Goal: Task Accomplishment & Management: Use online tool/utility

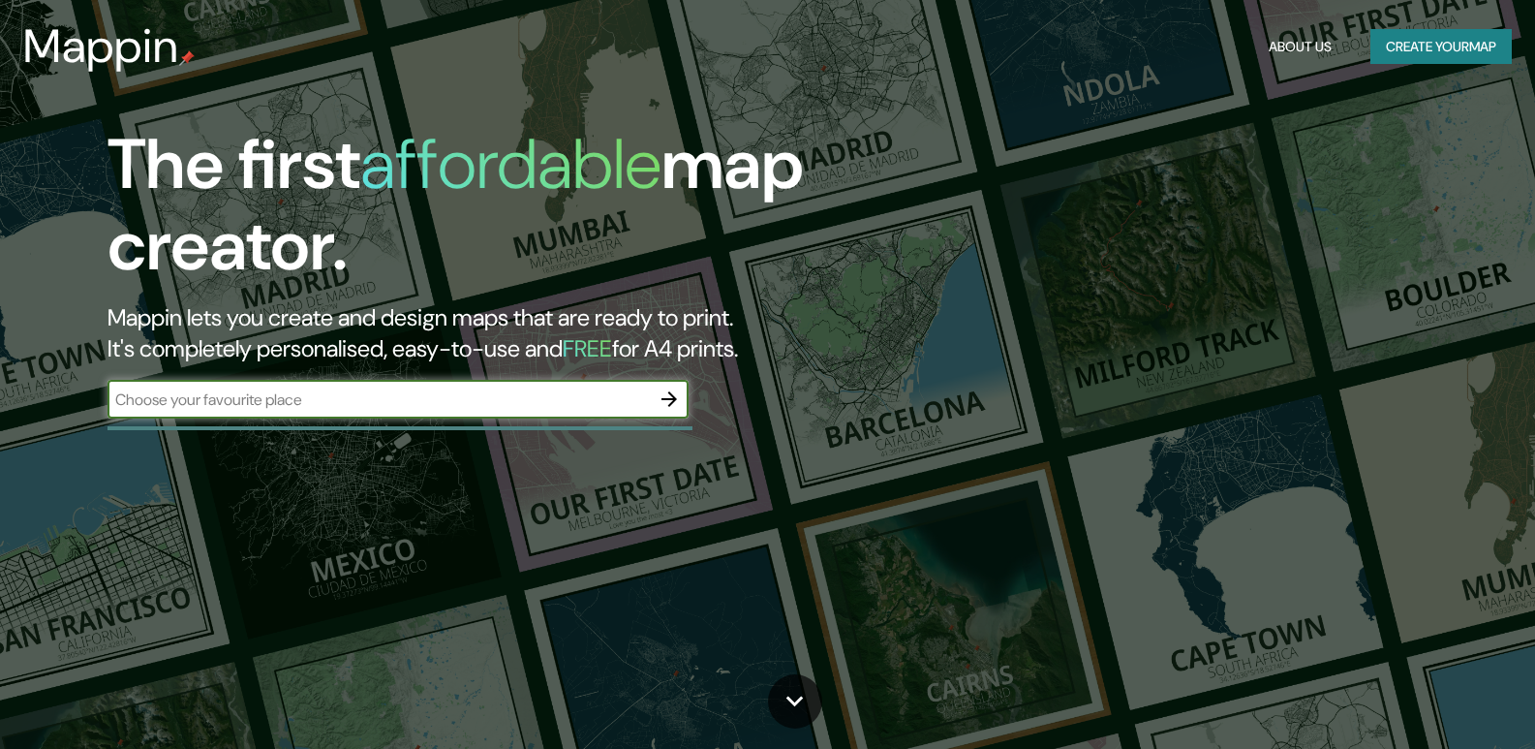
click at [1406, 46] on button "Create your map" at bounding box center [1441, 47] width 141 height 36
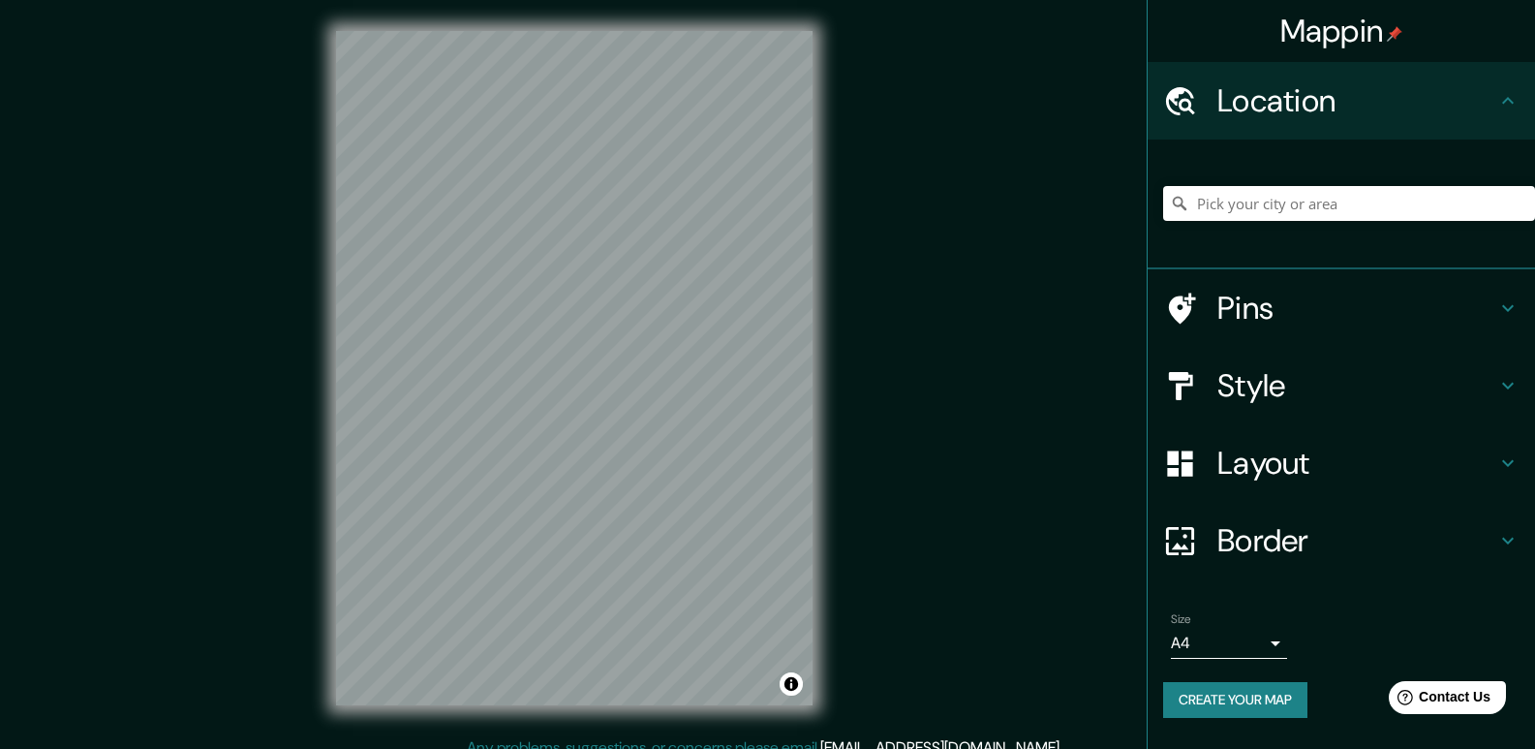
scroll to position [18, 0]
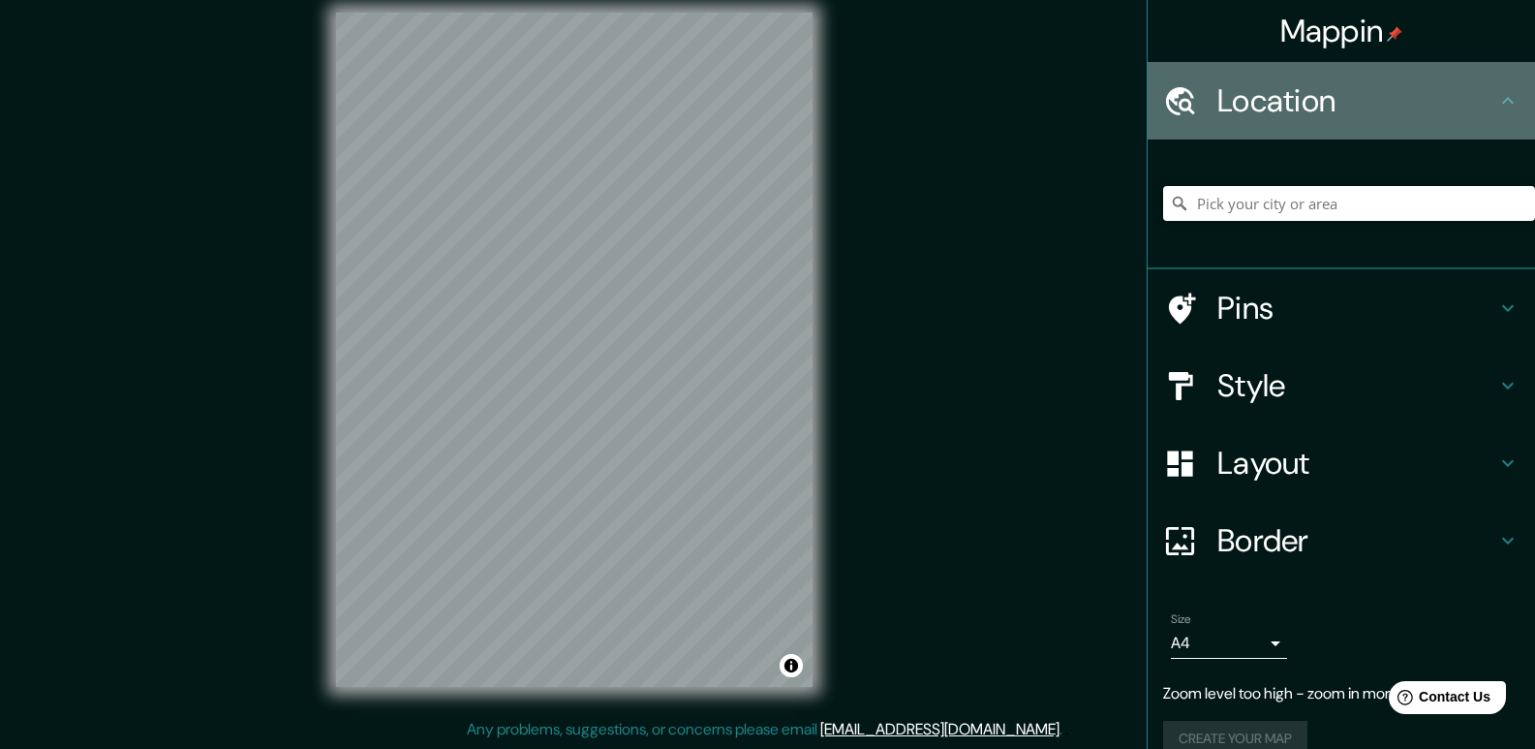
click at [1433, 96] on h4 "Location" at bounding box center [1357, 100] width 279 height 39
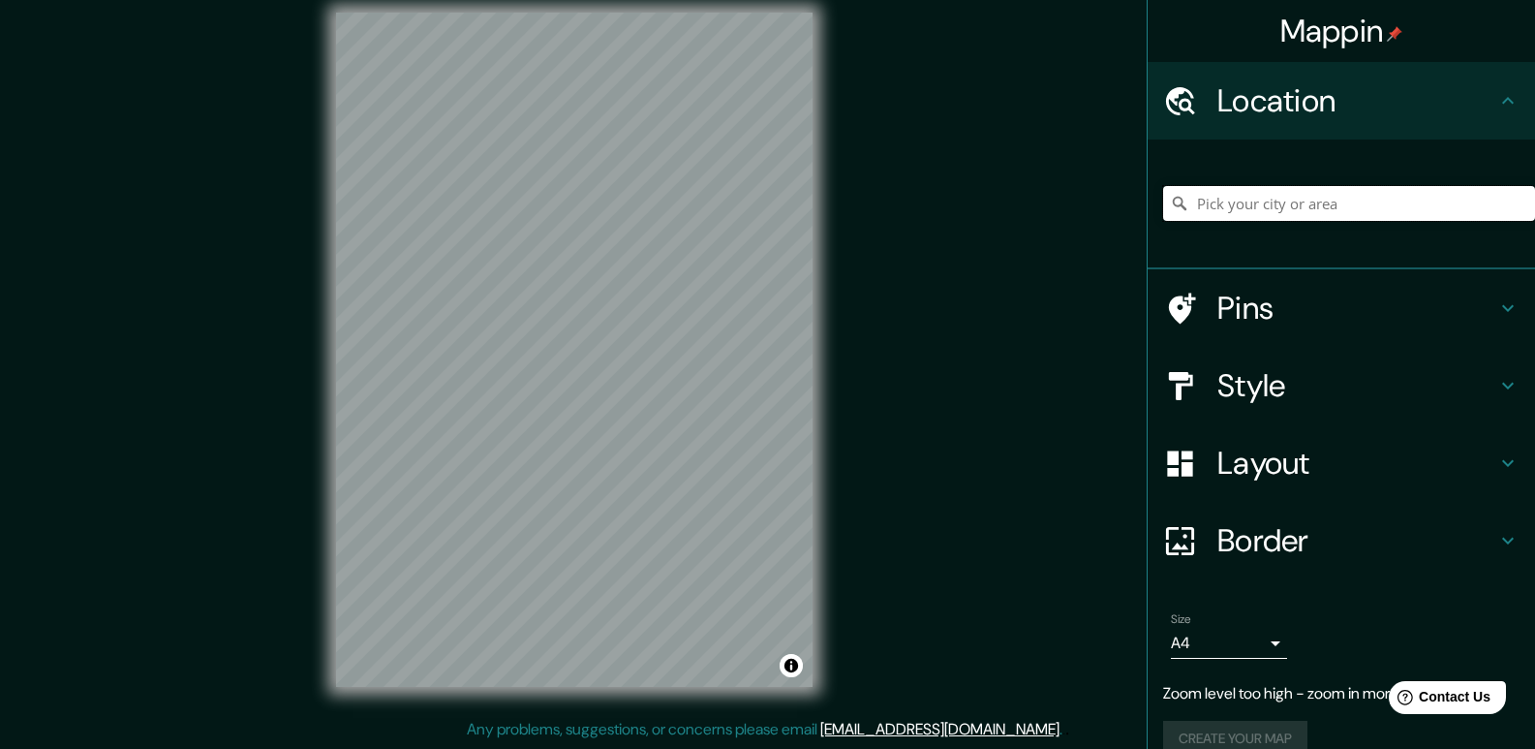
click at [1275, 209] on input "Pick your city or area" at bounding box center [1349, 203] width 372 height 35
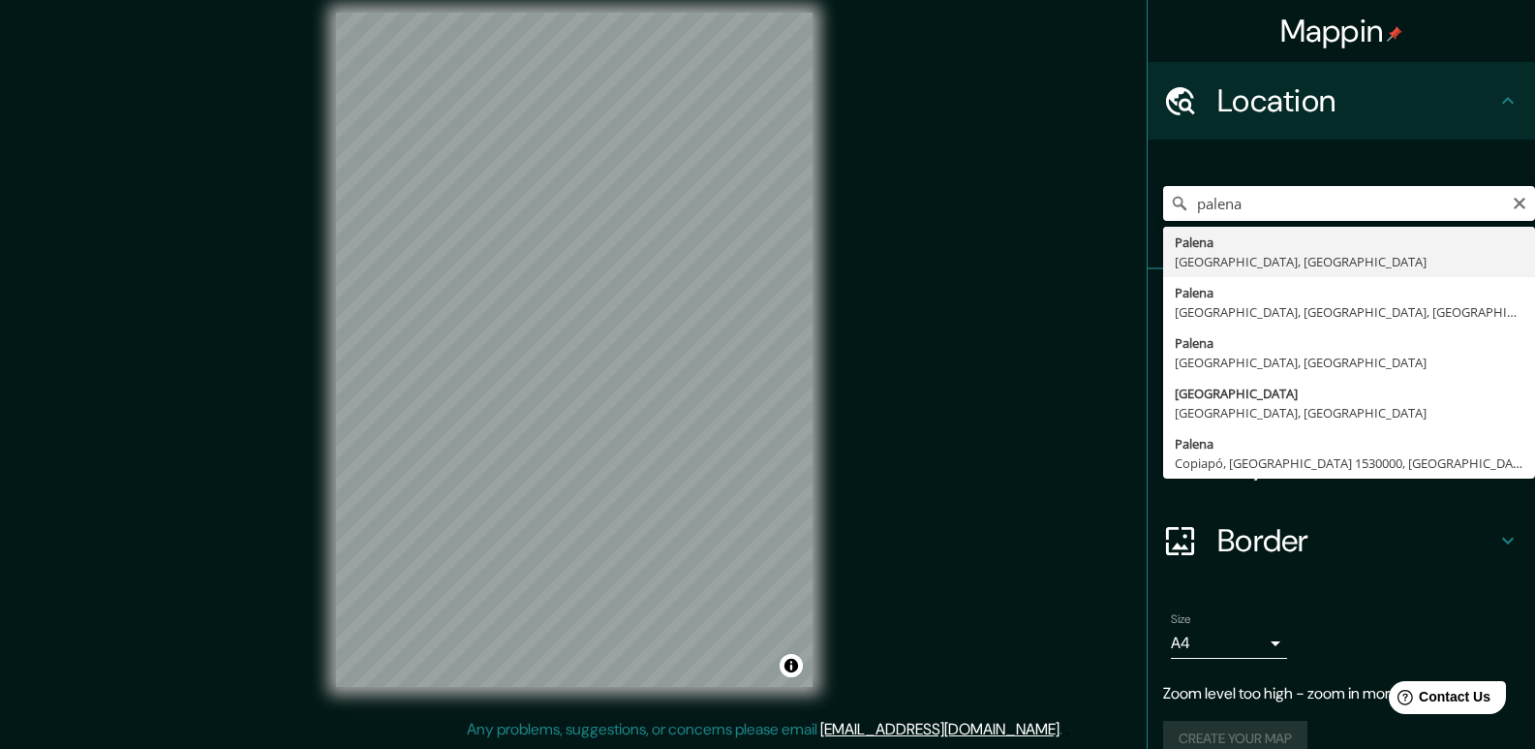
type input "[GEOGRAPHIC_DATA], [GEOGRAPHIC_DATA], [GEOGRAPHIC_DATA]"
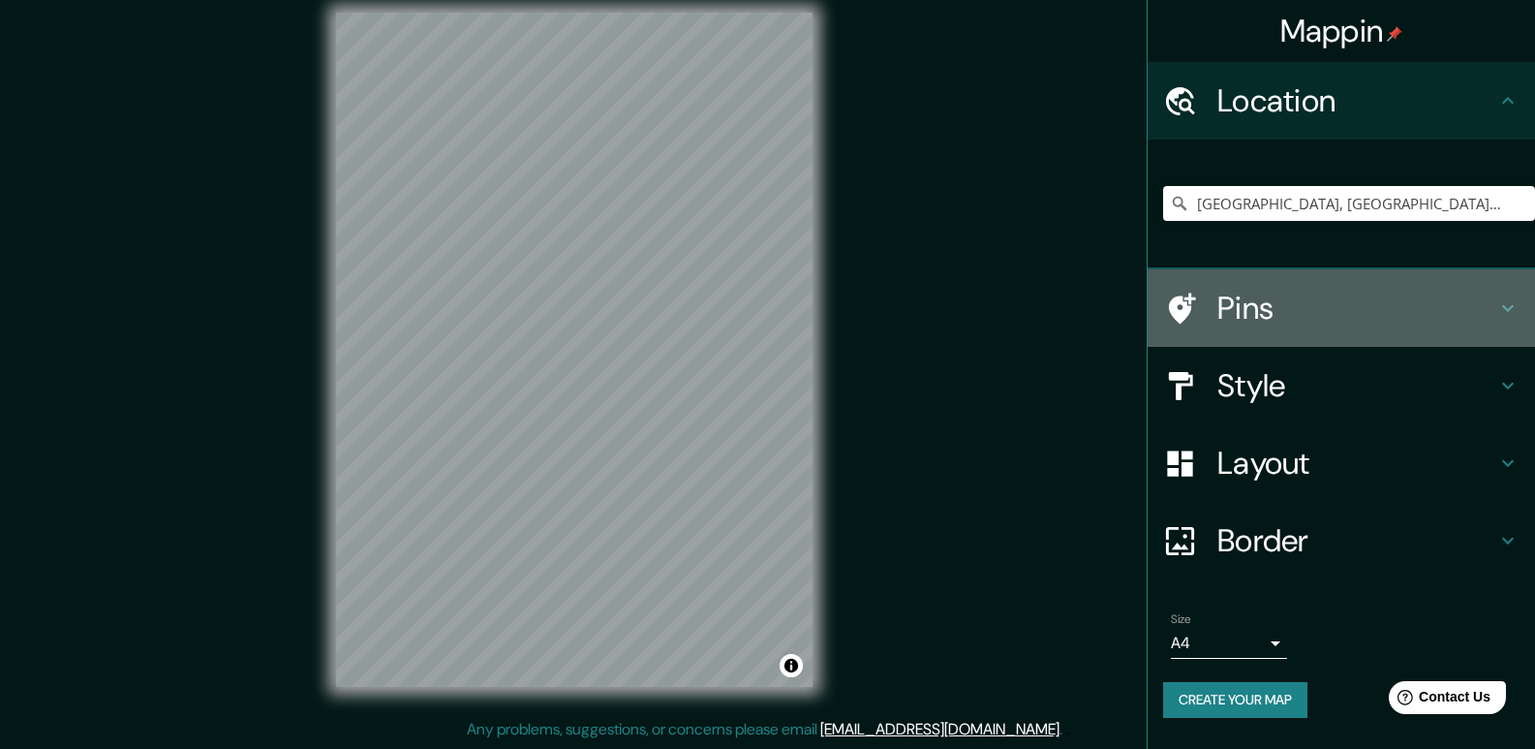
click at [1484, 299] on h4 "Pins" at bounding box center [1357, 308] width 279 height 39
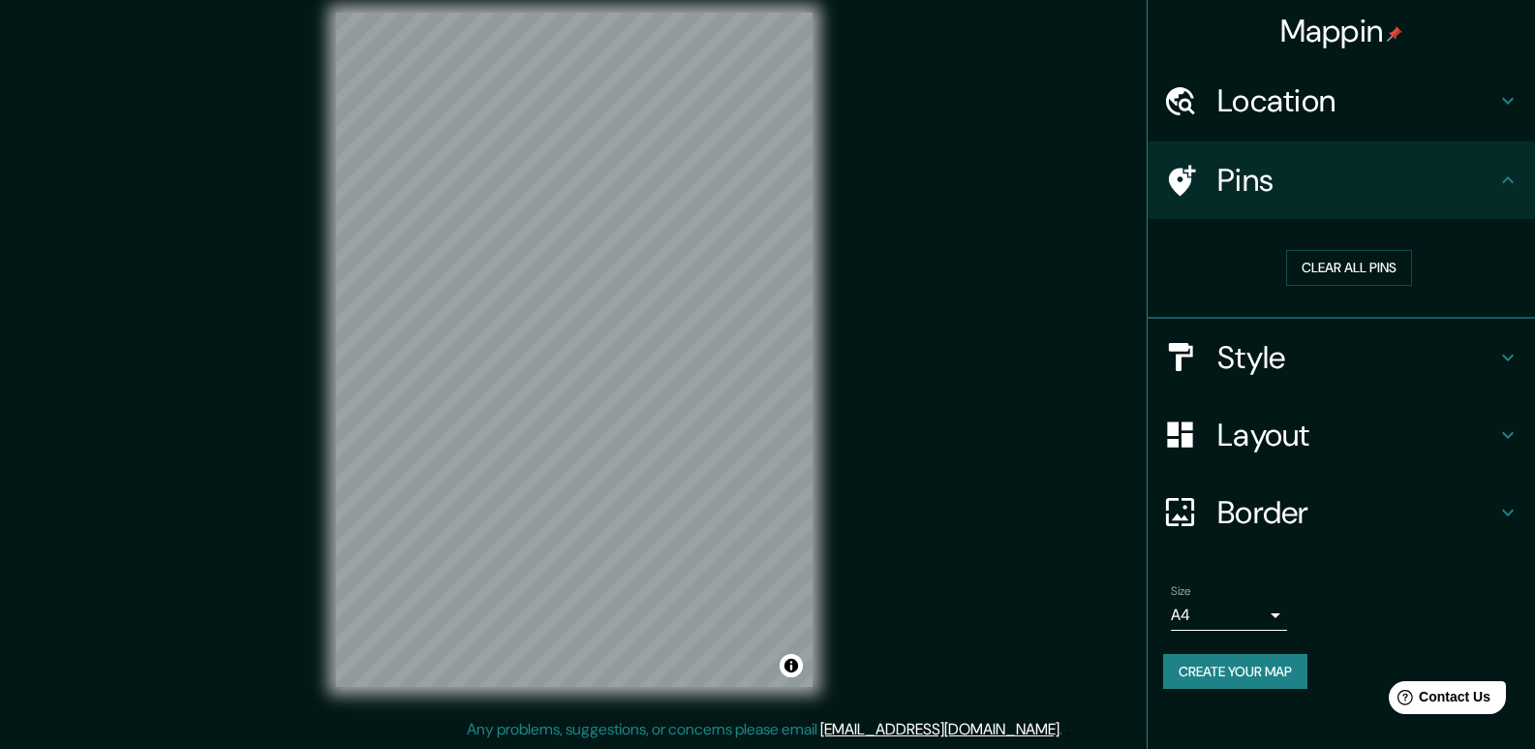
click at [1510, 175] on icon at bounding box center [1507, 180] width 23 height 23
click at [1501, 355] on icon at bounding box center [1507, 357] width 23 height 23
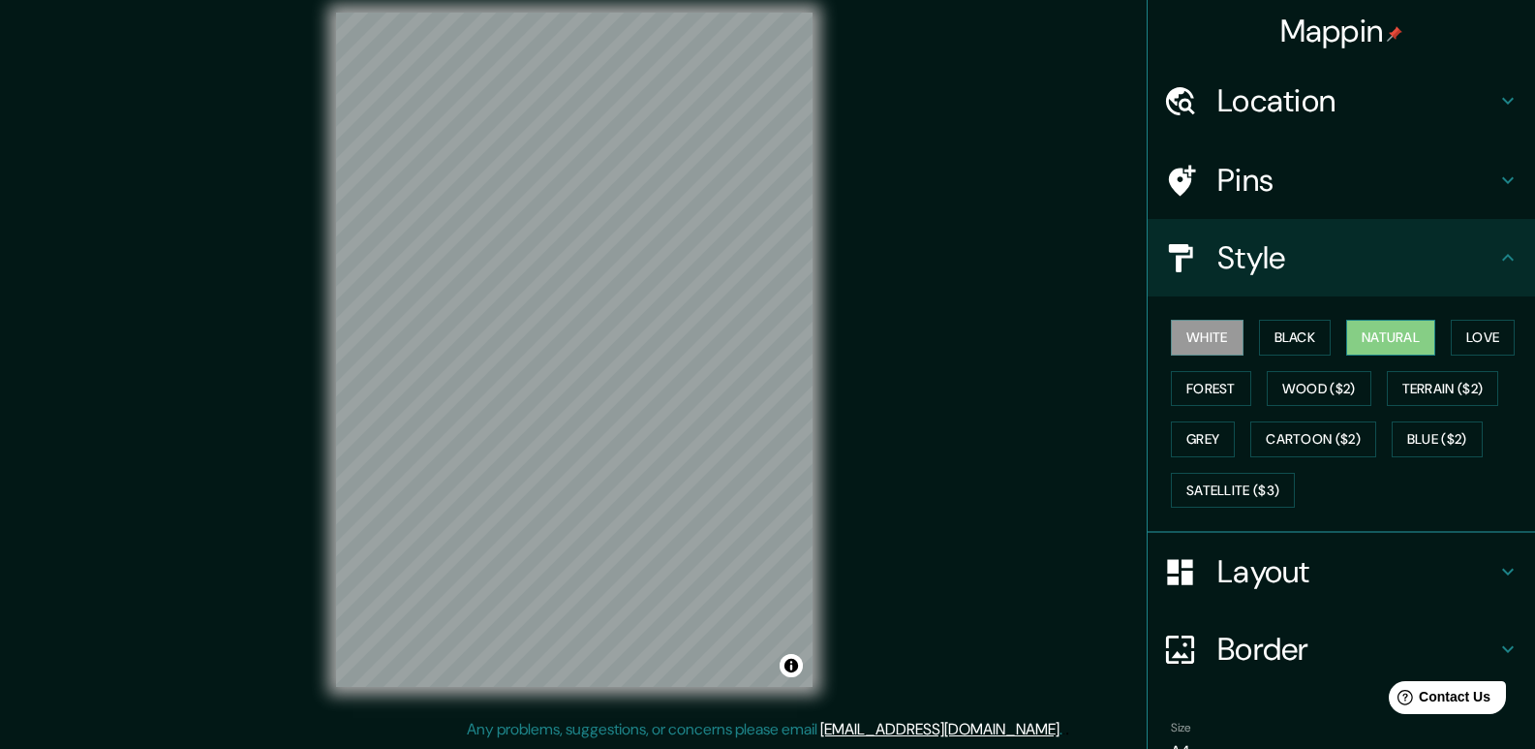
click at [1385, 344] on button "Natural" at bounding box center [1390, 338] width 89 height 36
click at [1496, 256] on icon at bounding box center [1507, 257] width 23 height 23
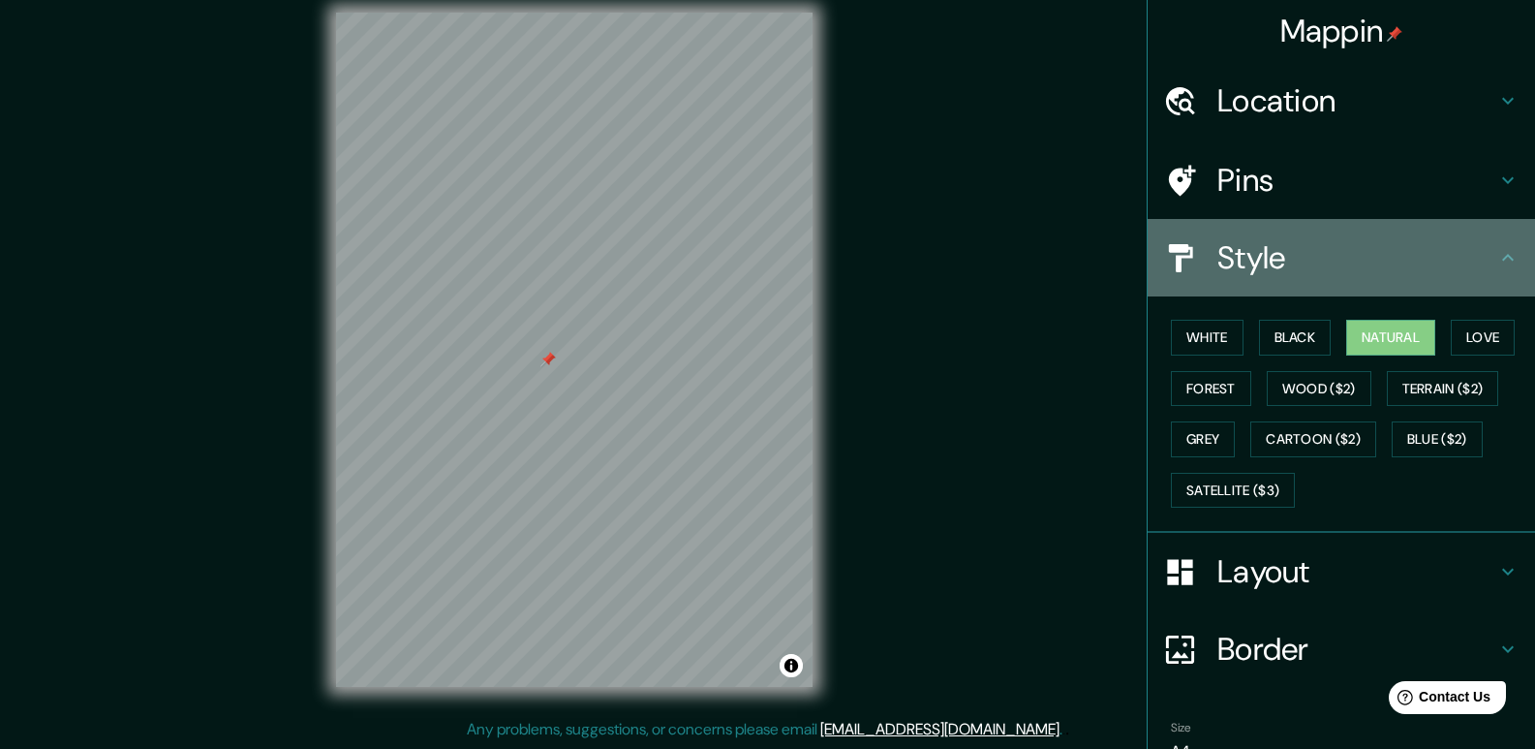
click at [1496, 260] on icon at bounding box center [1507, 257] width 23 height 23
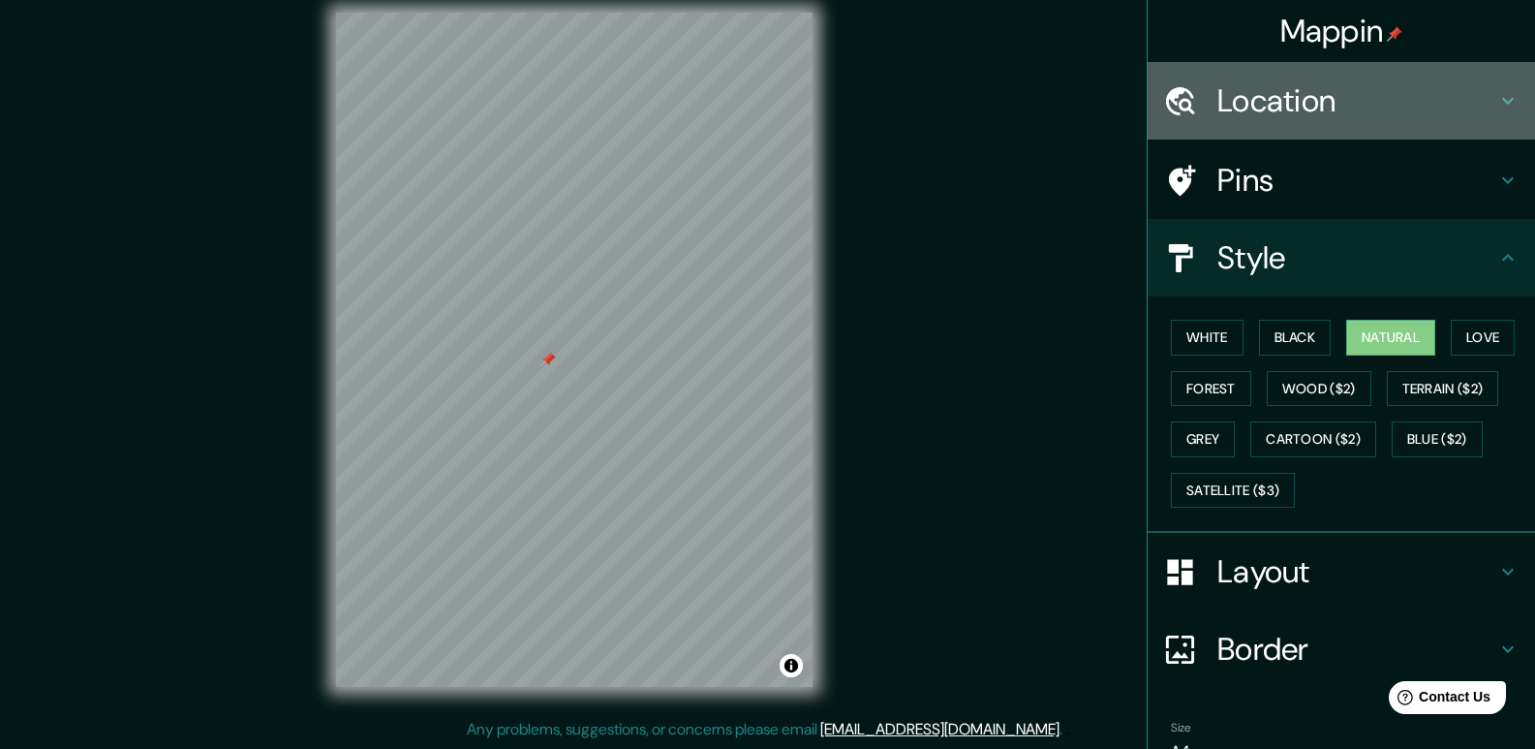
click at [1502, 99] on icon at bounding box center [1508, 101] width 12 height 7
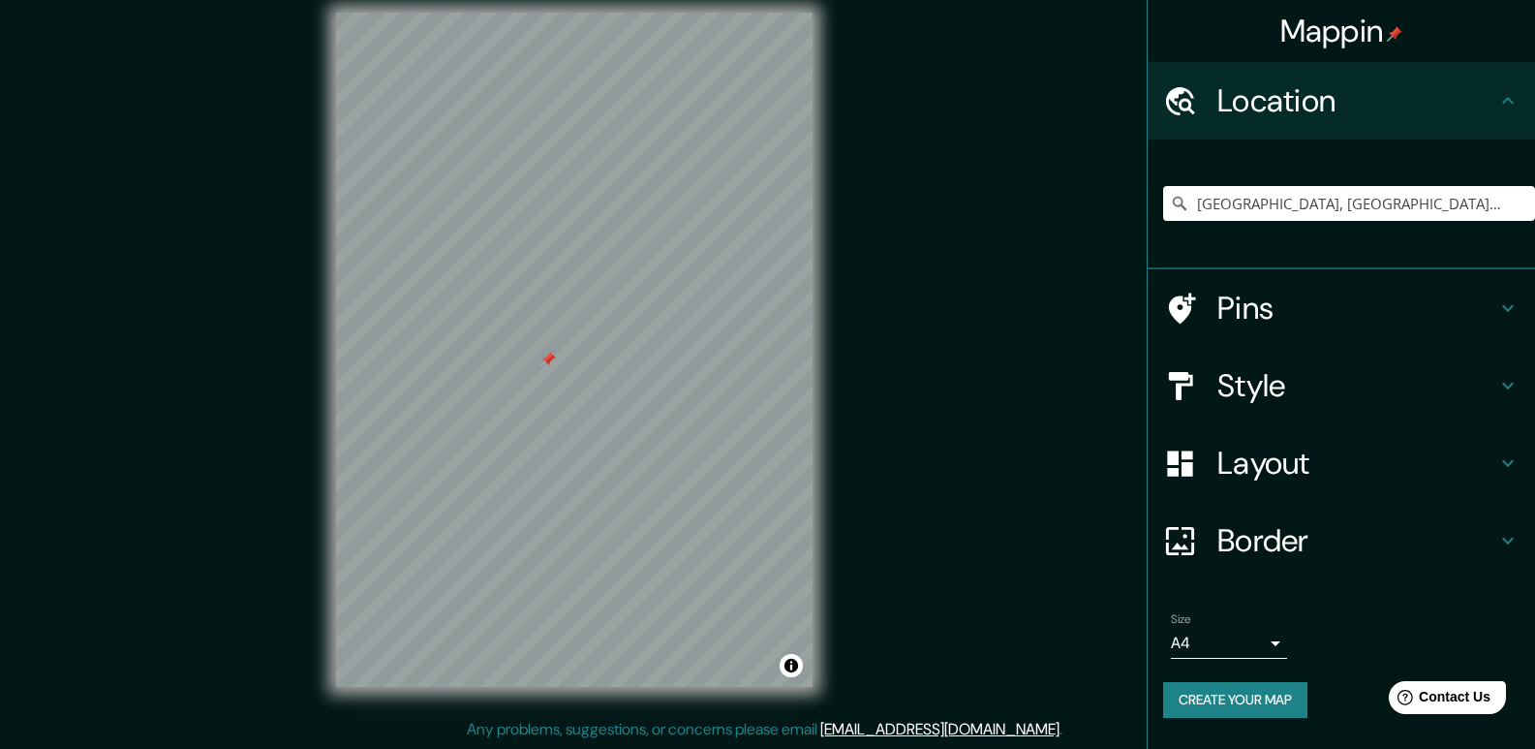
click at [1497, 99] on icon at bounding box center [1507, 100] width 23 height 23
click at [1516, 457] on icon at bounding box center [1507, 462] width 23 height 23
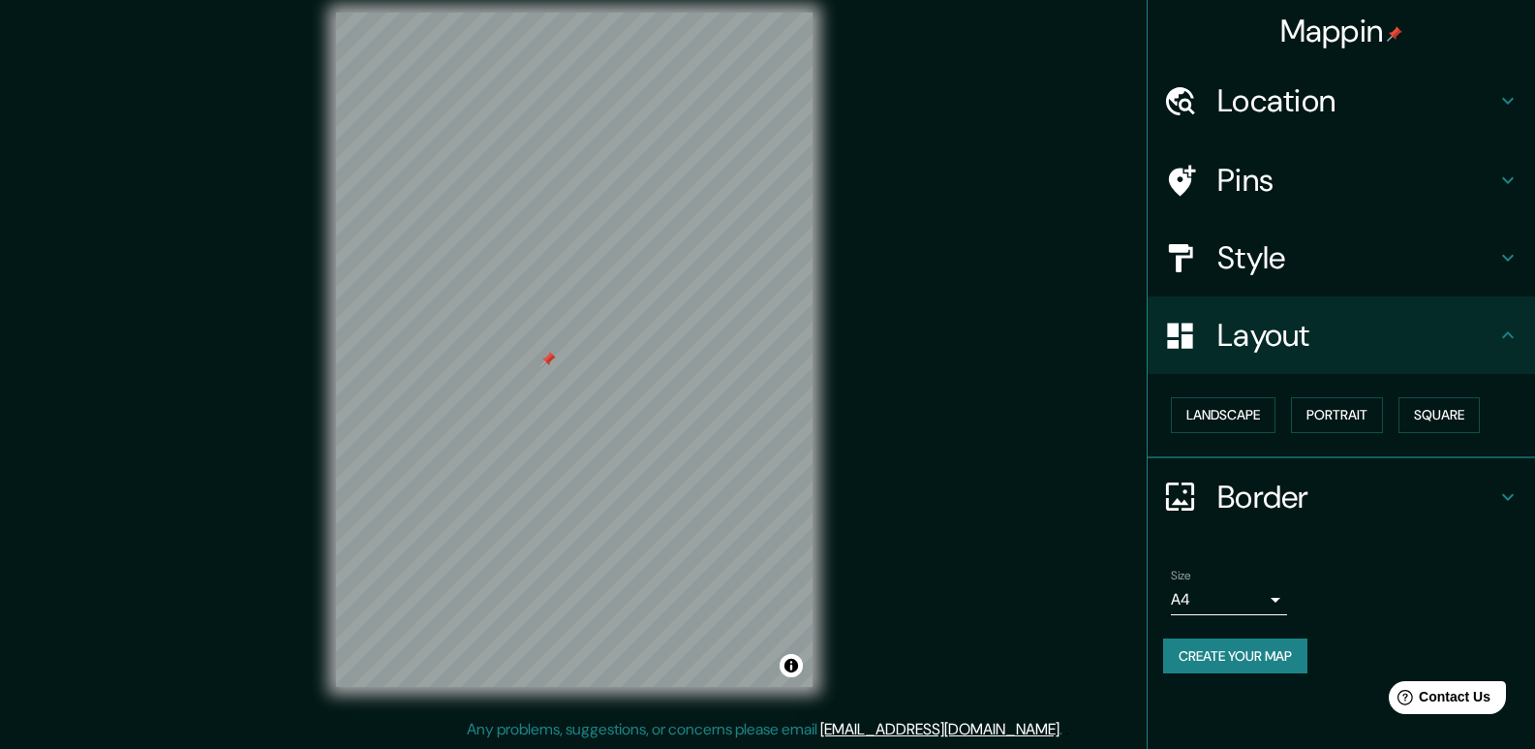
click at [1507, 490] on icon at bounding box center [1507, 496] width 23 height 23
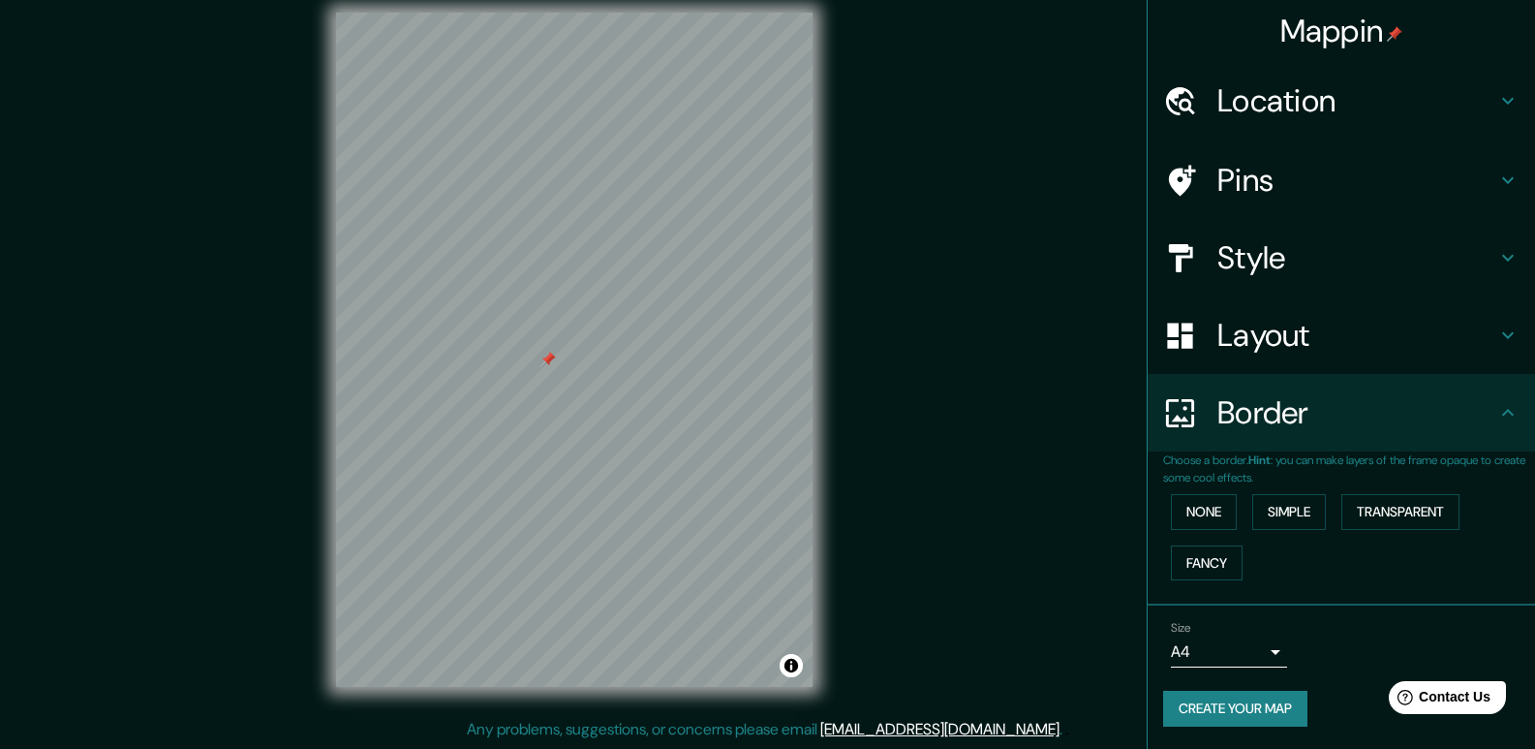
scroll to position [1, 0]
click at [1266, 661] on body "Mappin Location Palena, Los Lagos, Chile Pins Style Layout Border Choose a bord…" at bounding box center [767, 356] width 1535 height 749
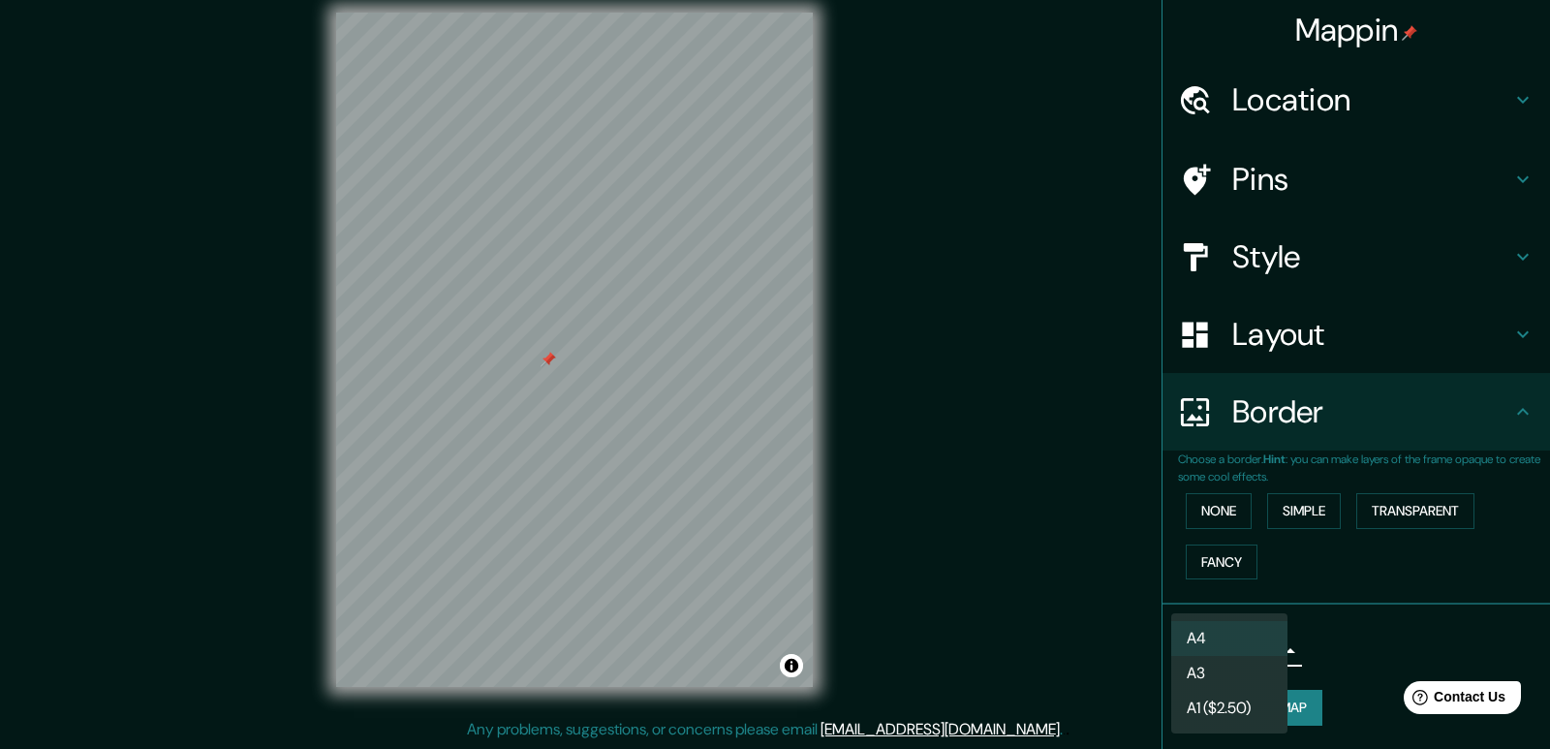
click at [1265, 651] on li "A4" at bounding box center [1229, 638] width 116 height 35
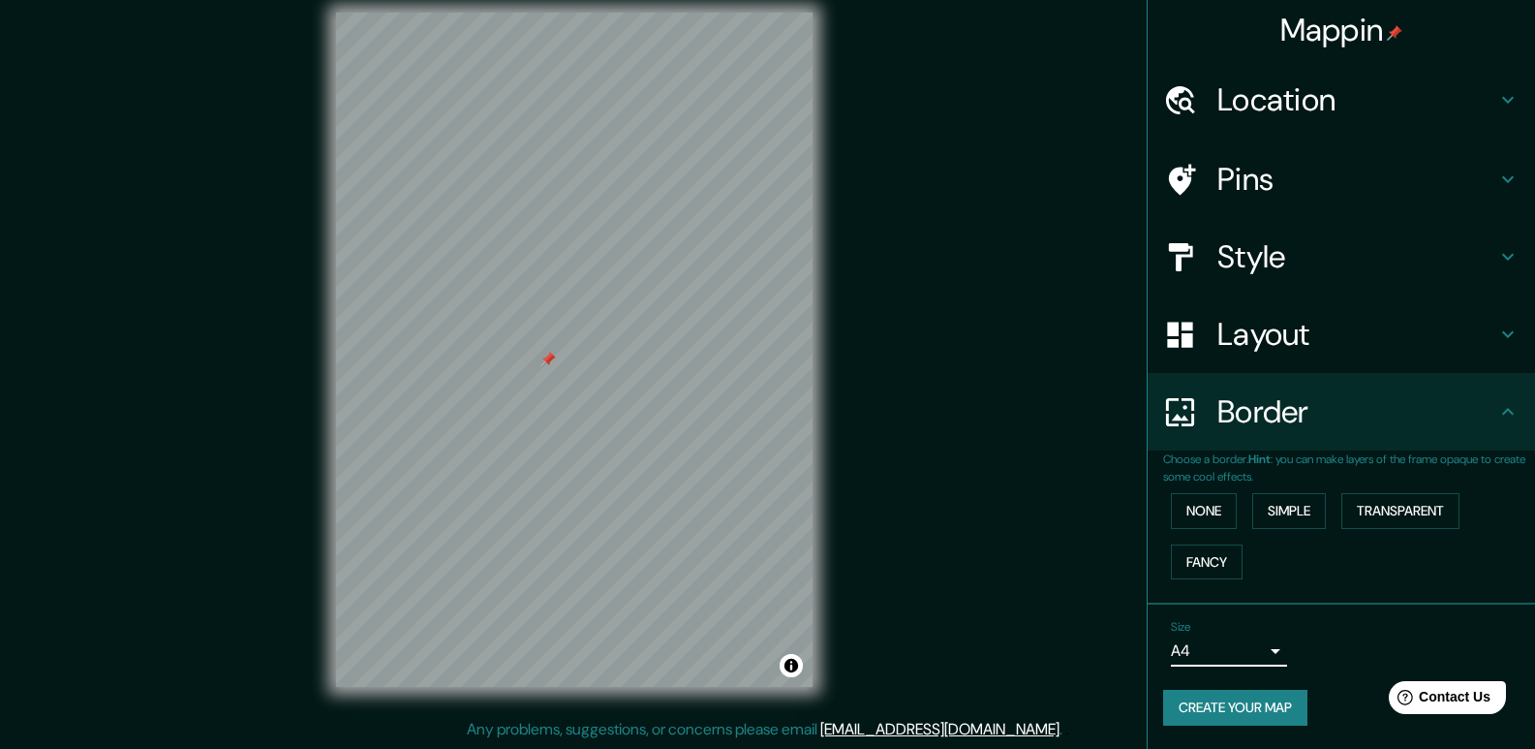
click at [1268, 648] on body "Mappin Location Palena, Los Lagos, Chile Pins Style Layout Border Choose a bord…" at bounding box center [767, 356] width 1535 height 749
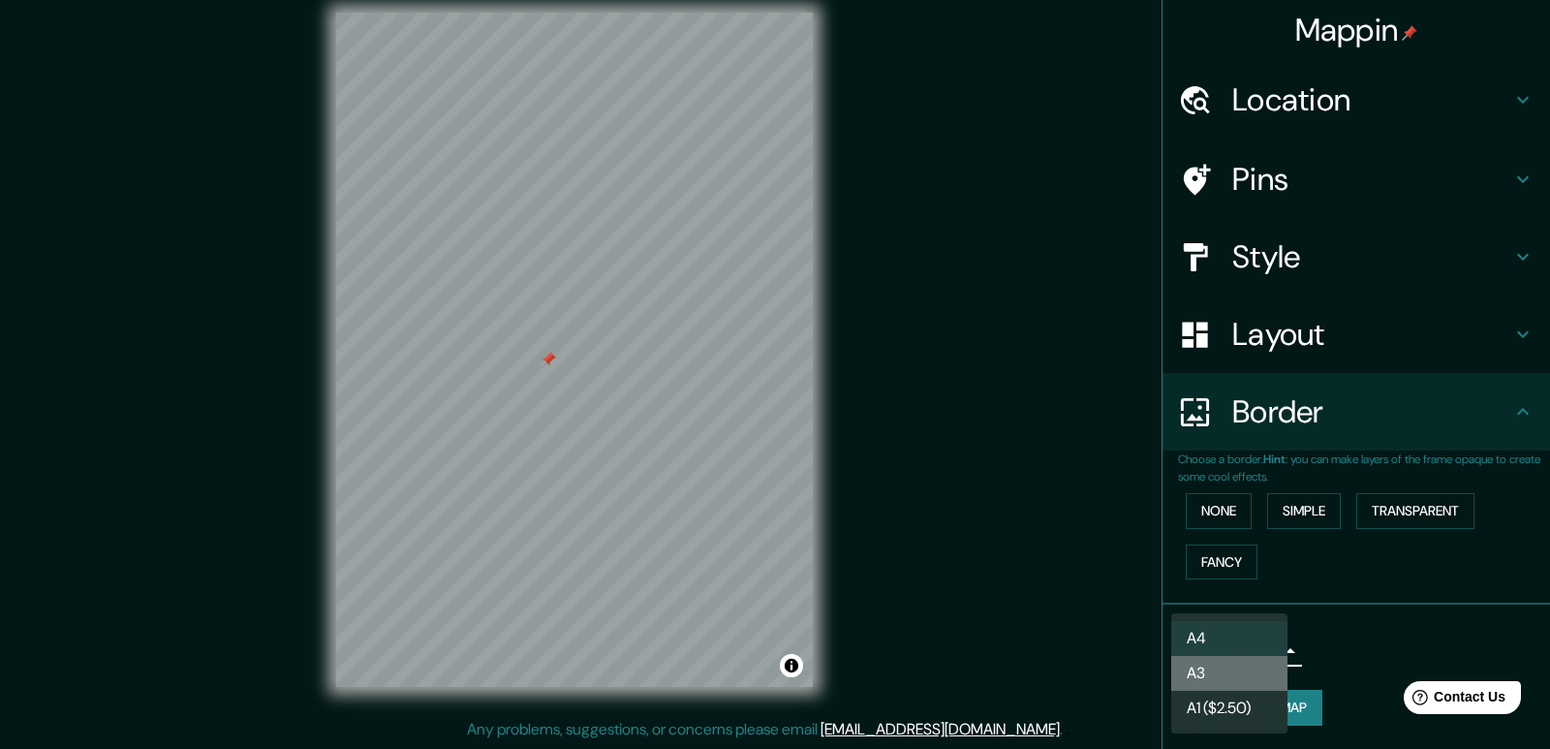
click at [1218, 681] on li "A3" at bounding box center [1229, 673] width 116 height 35
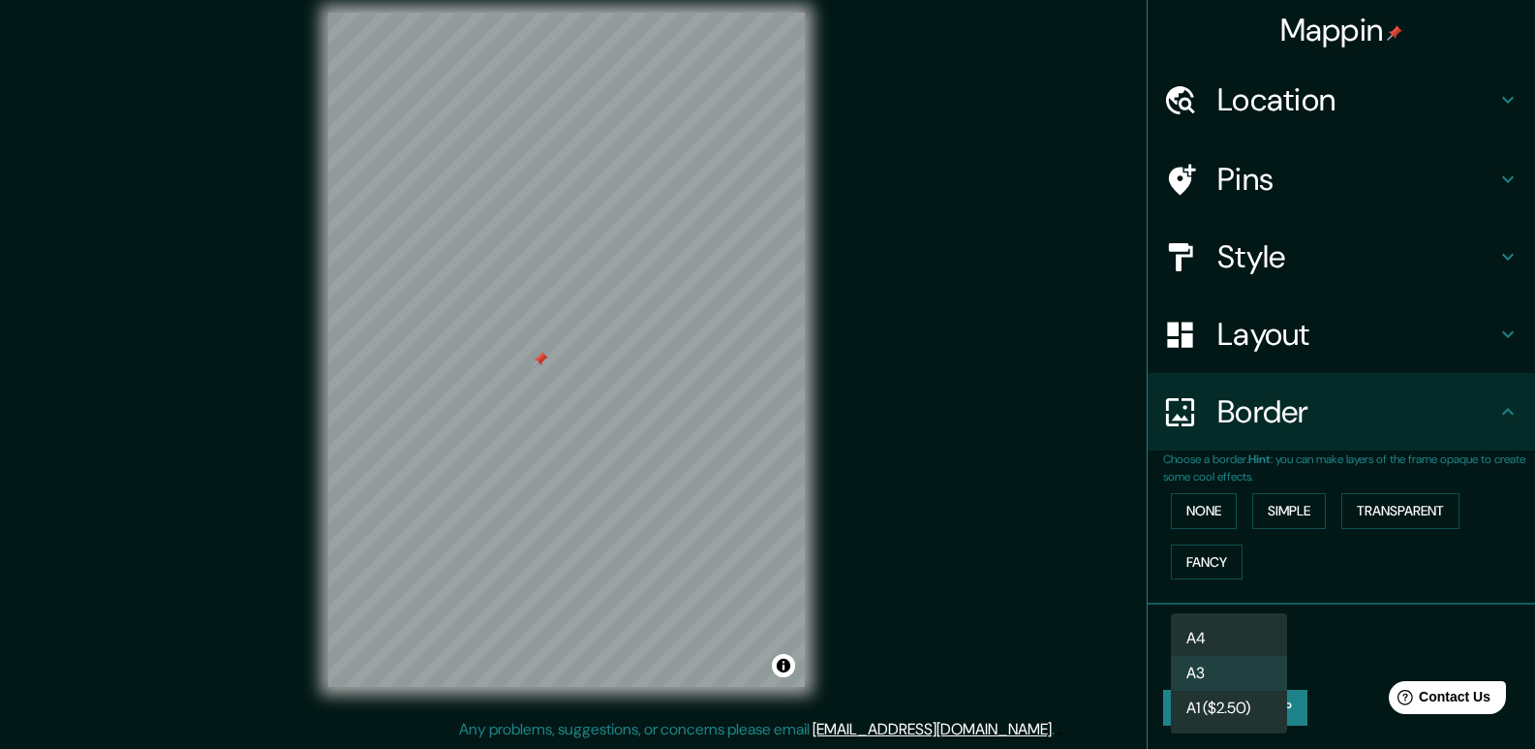
click at [1244, 657] on body "Mappin Location Palena, Los Lagos, Chile Pins Style Layout Border Choose a bord…" at bounding box center [767, 356] width 1535 height 749
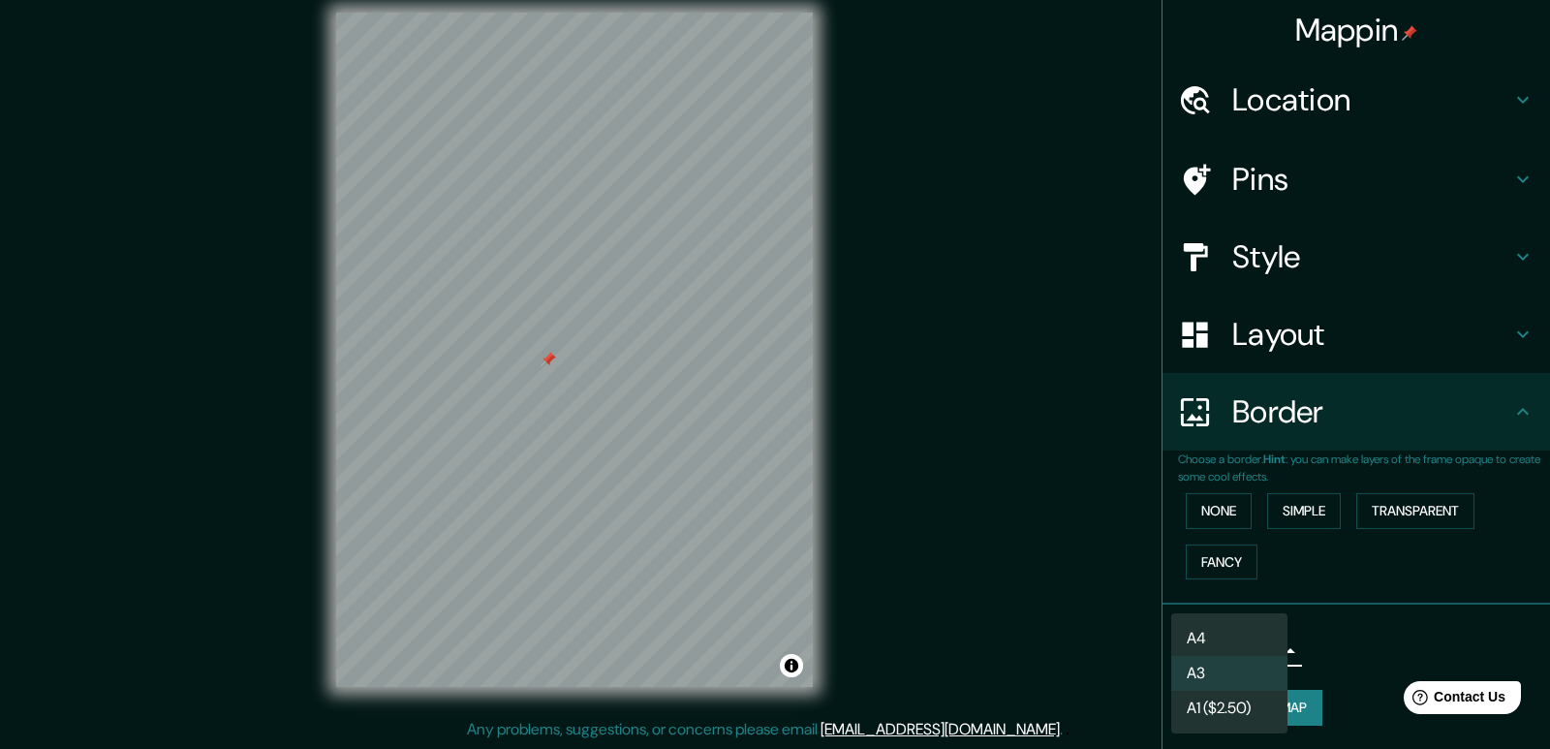
click at [1218, 636] on li "A4" at bounding box center [1229, 638] width 116 height 35
type input "single"
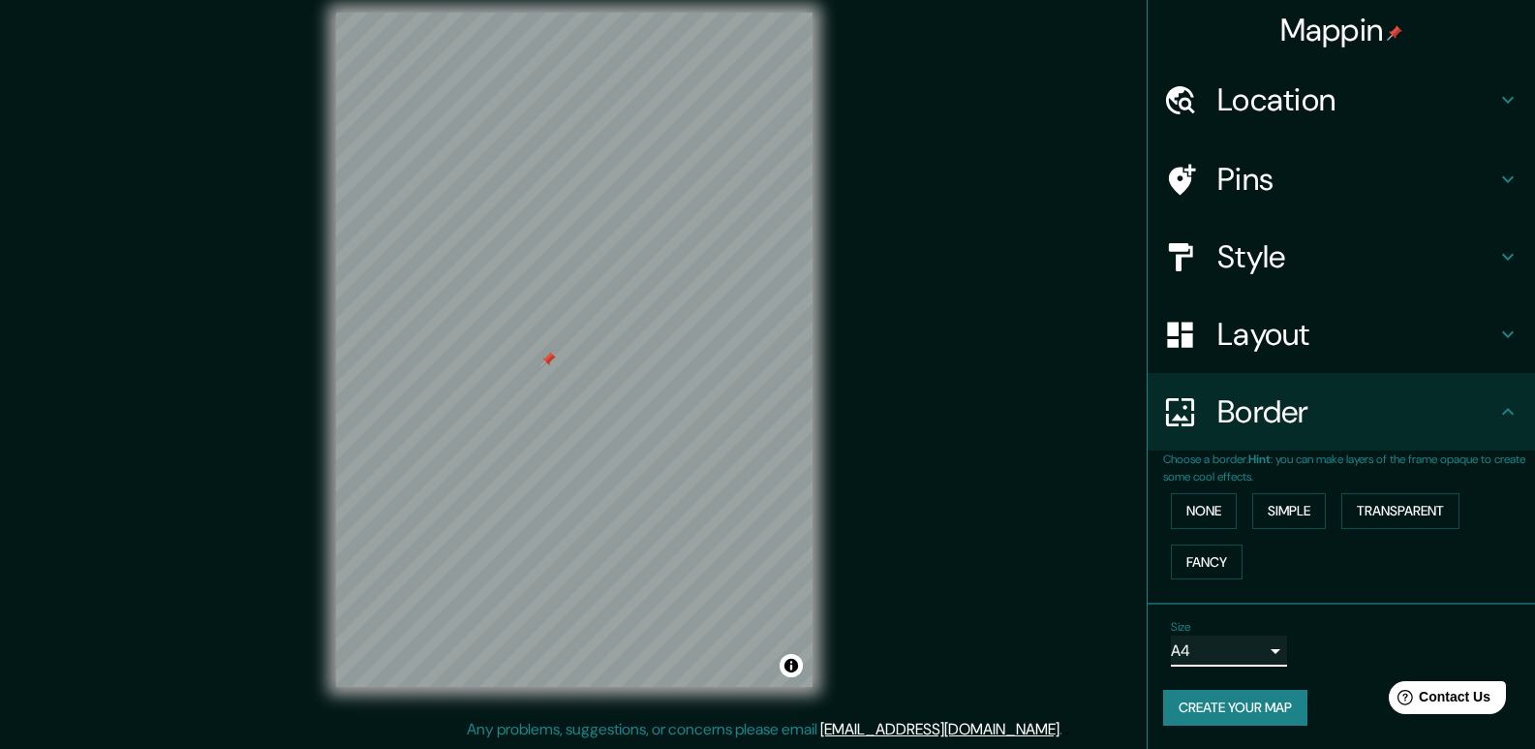
click at [549, 365] on div at bounding box center [547, 359] width 15 height 15
click at [555, 355] on div at bounding box center [554, 350] width 15 height 15
click at [1307, 342] on h4 "Layout" at bounding box center [1357, 334] width 279 height 39
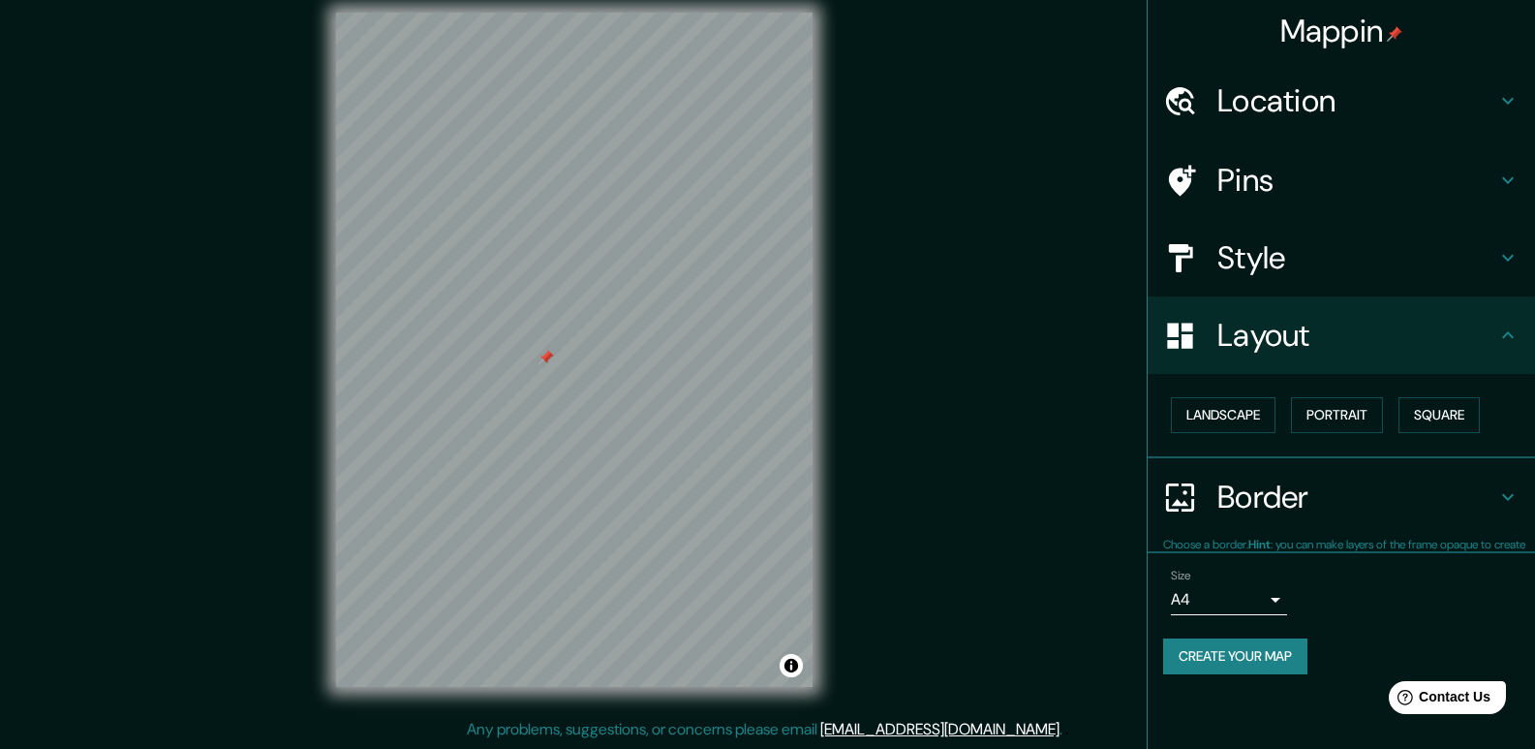
scroll to position [0, 0]
click at [1215, 419] on button "Landscape" at bounding box center [1223, 415] width 105 height 36
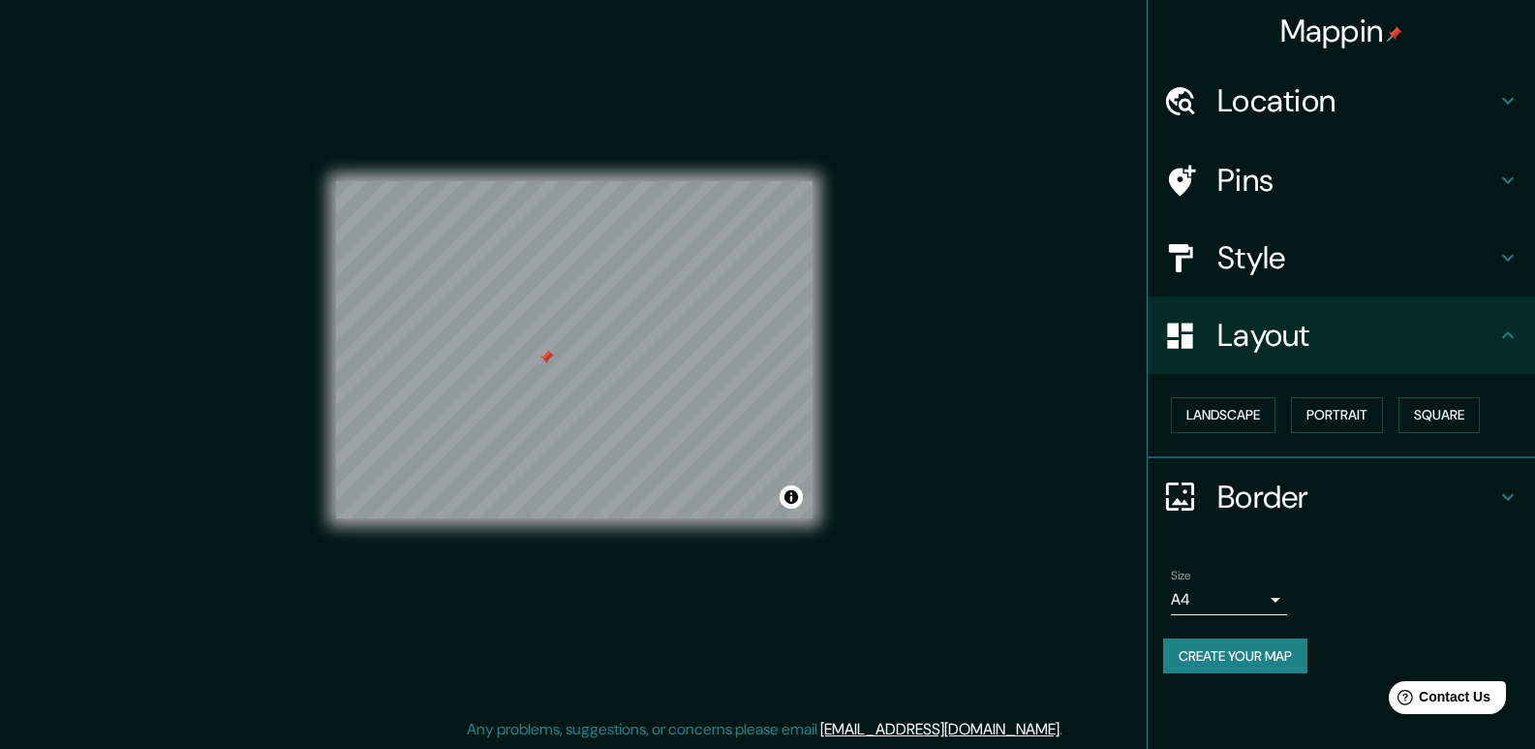
click at [1402, 491] on h4 "Border" at bounding box center [1357, 497] width 279 height 39
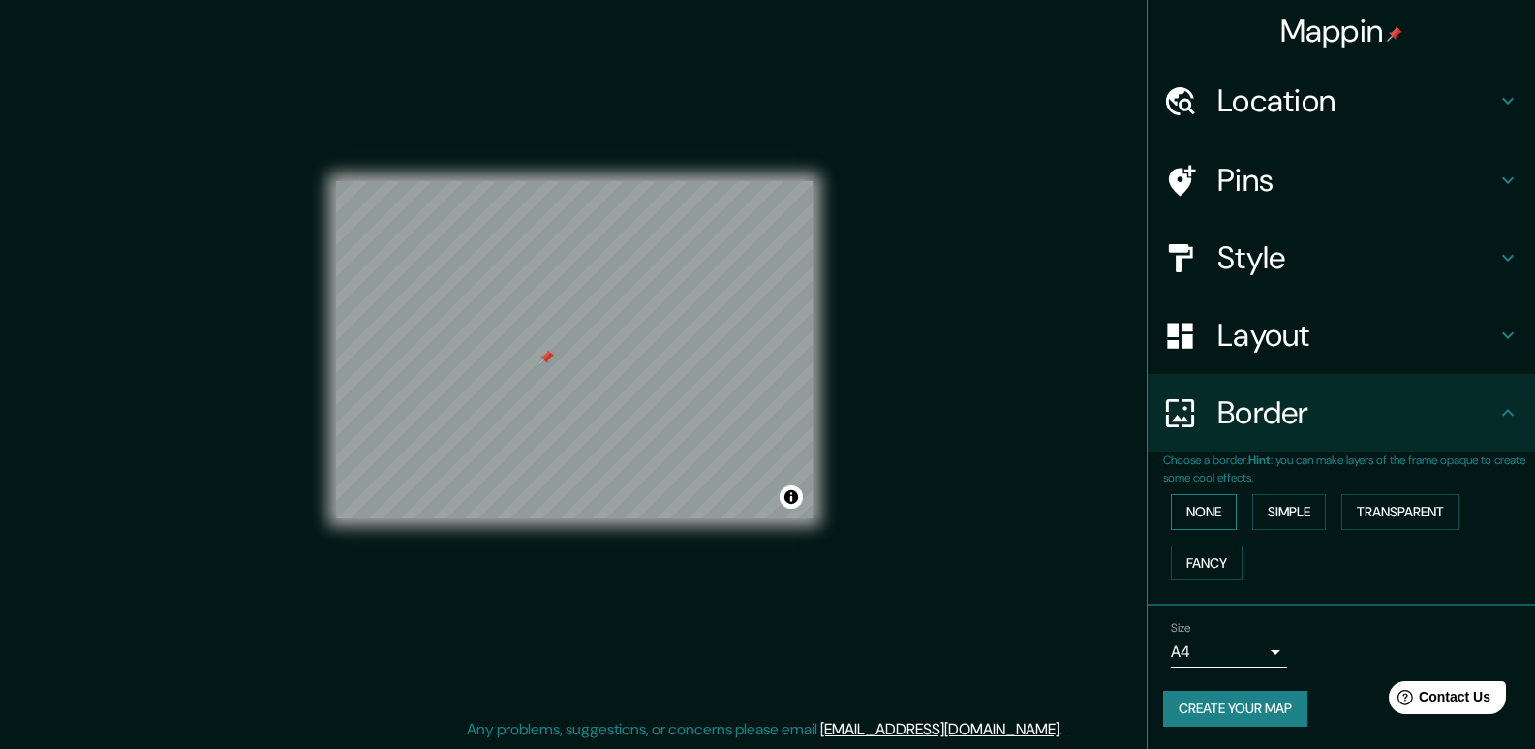
click at [1201, 519] on button "None" at bounding box center [1204, 512] width 66 height 36
click at [1263, 318] on h4 "Layout" at bounding box center [1357, 335] width 279 height 39
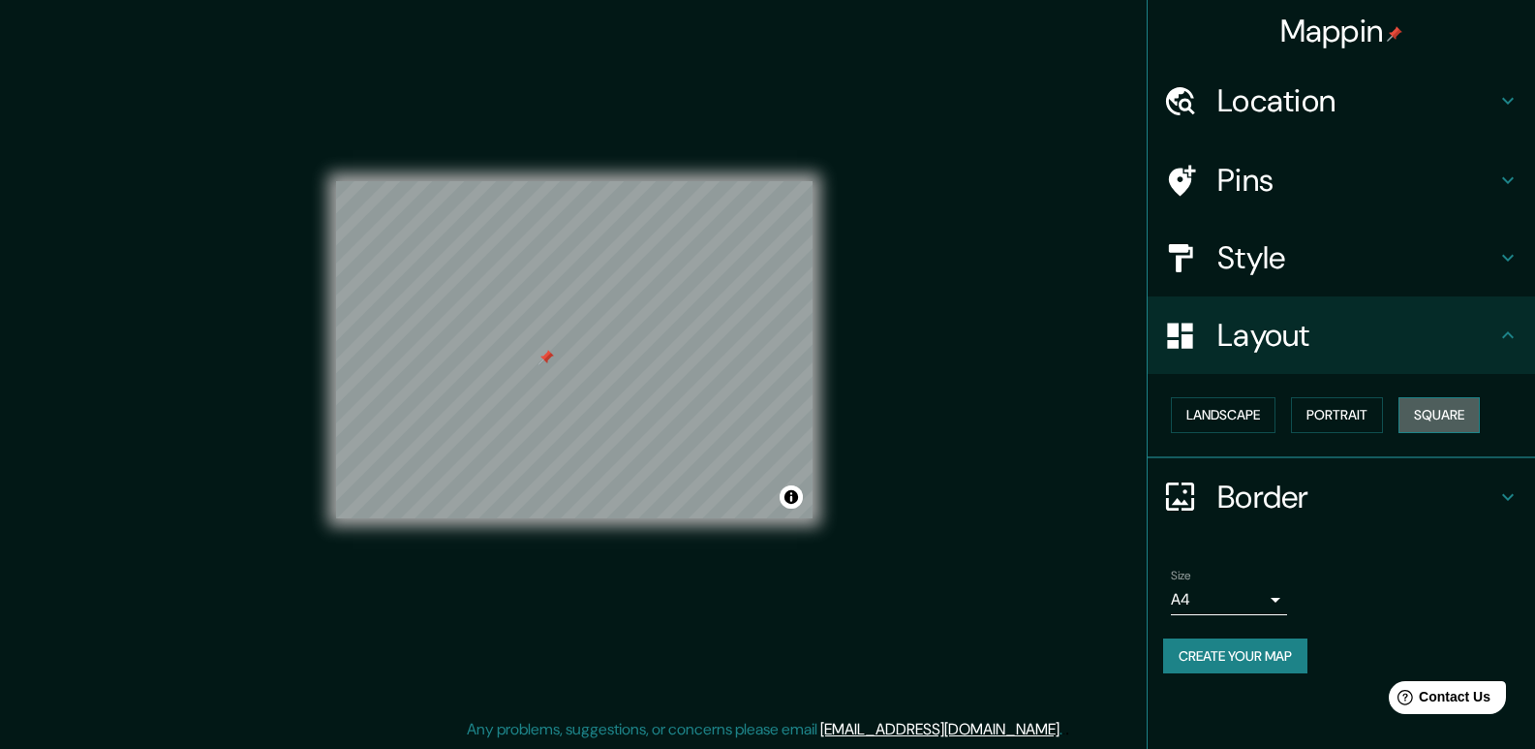
click at [1445, 409] on button "Square" at bounding box center [1439, 415] width 81 height 36
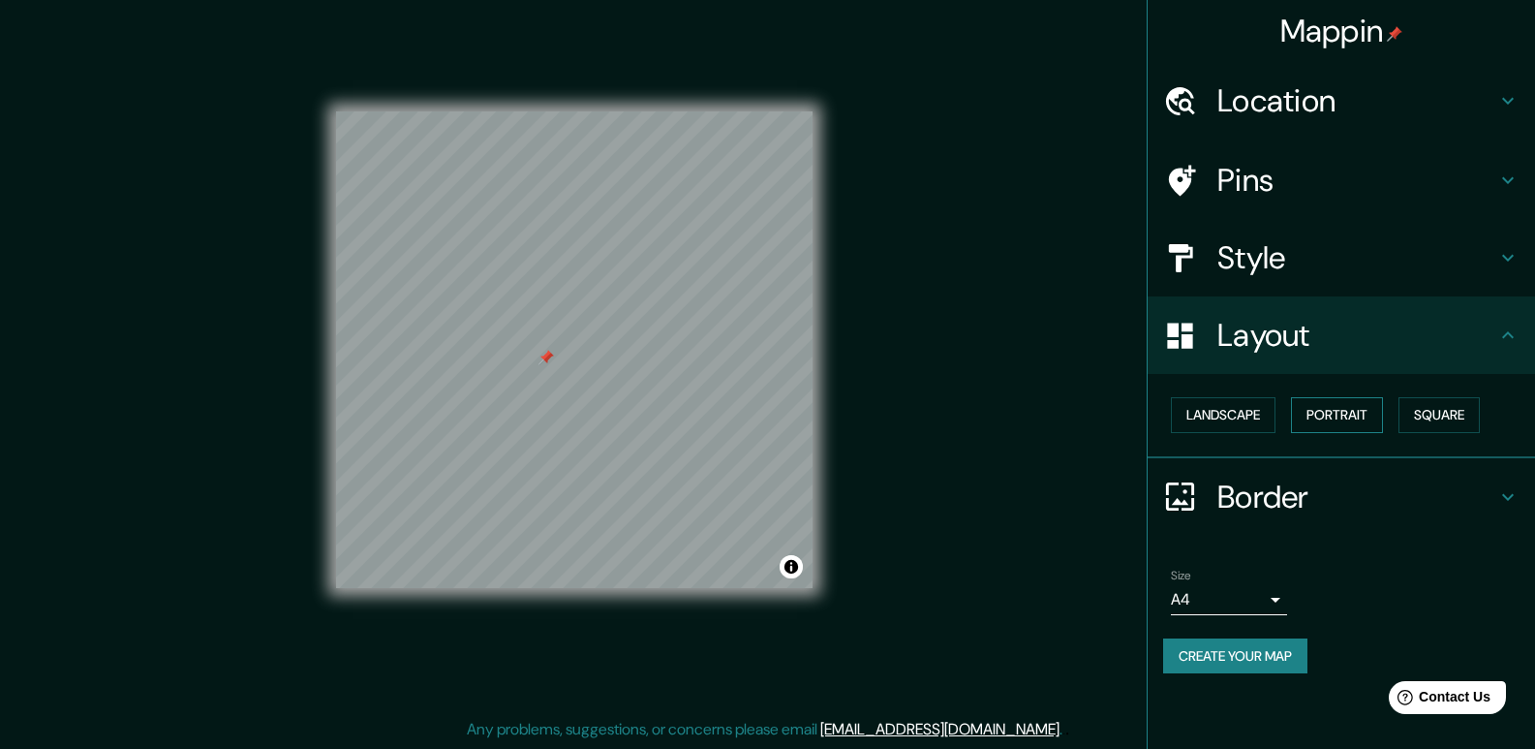
click at [1354, 409] on button "Portrait" at bounding box center [1337, 415] width 92 height 36
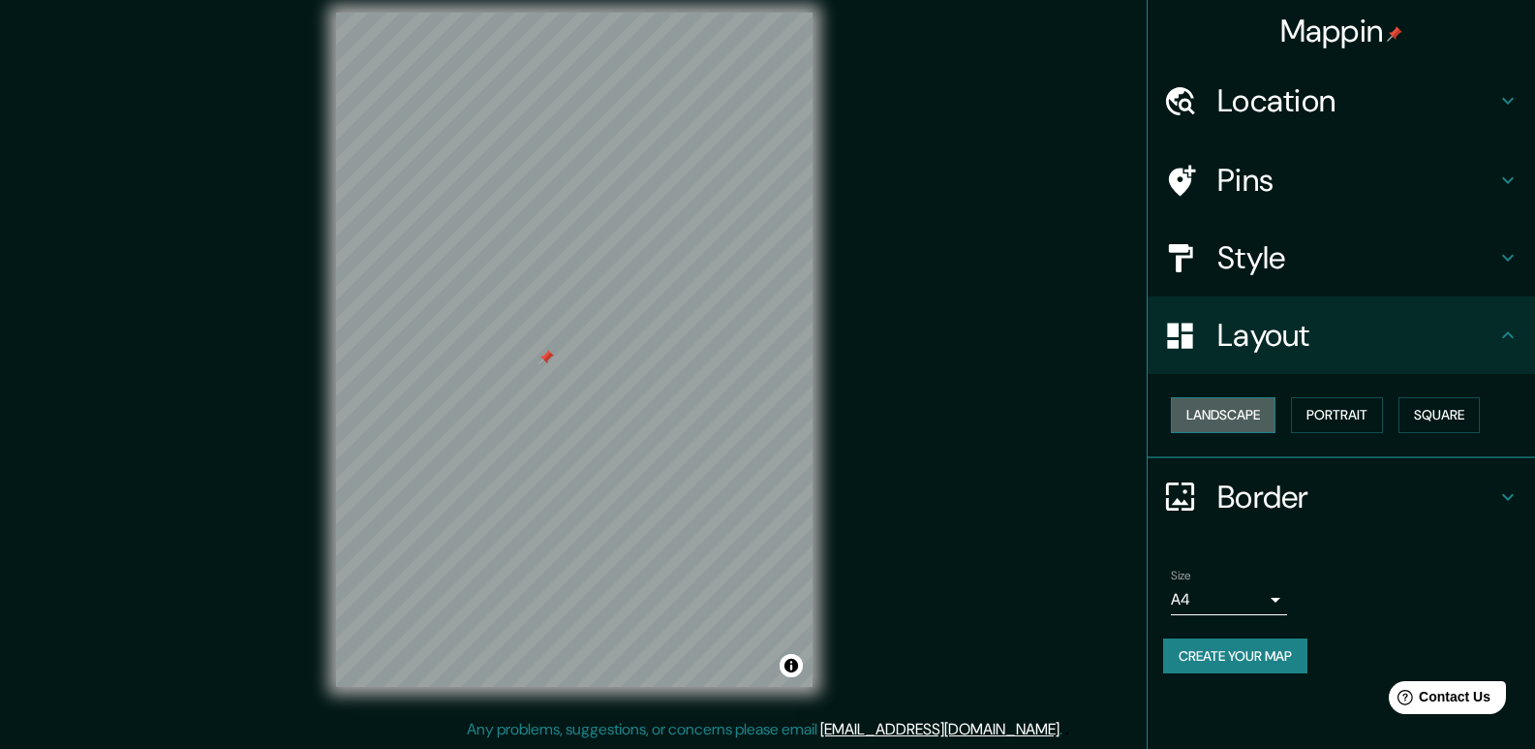
click at [1238, 412] on button "Landscape" at bounding box center [1223, 415] width 105 height 36
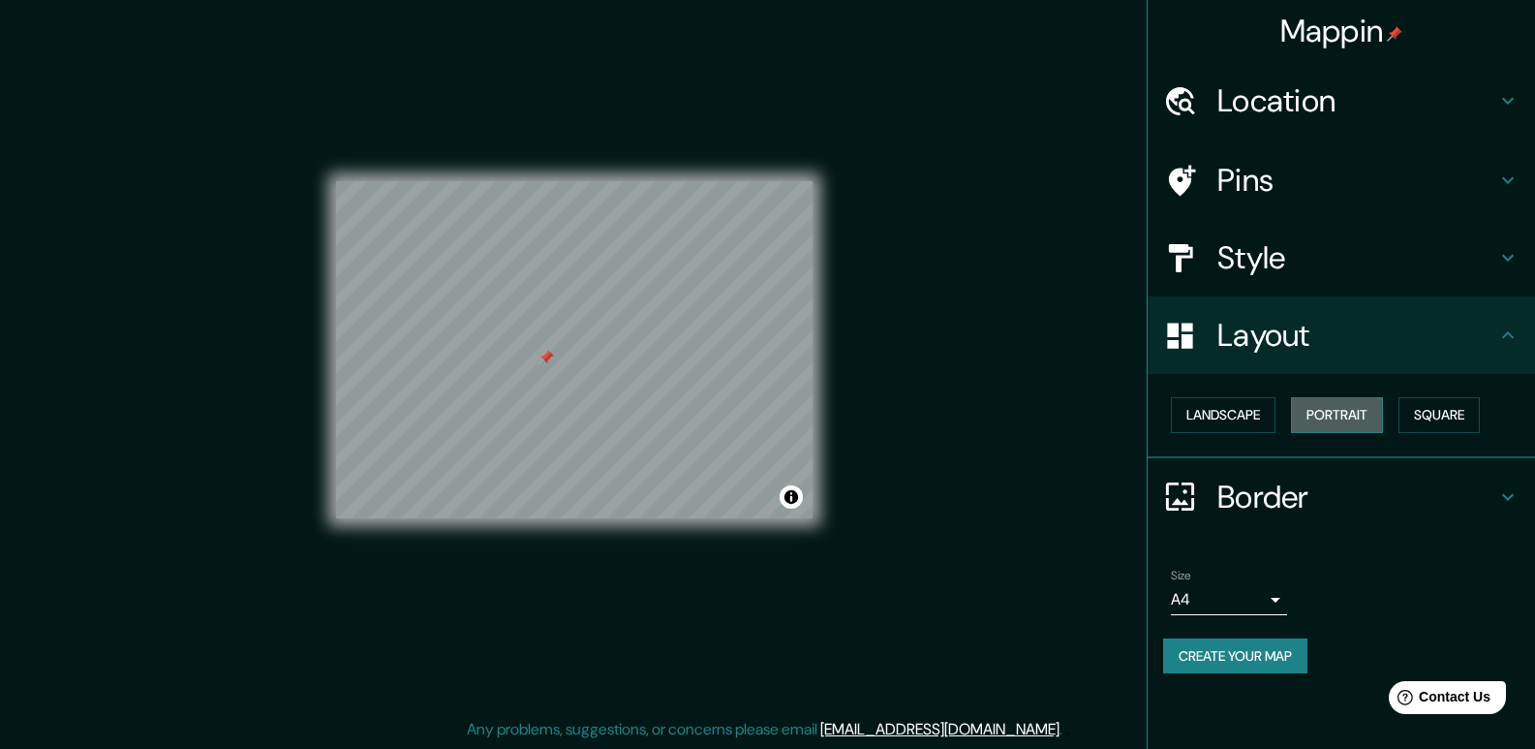
click at [1320, 413] on button "Portrait" at bounding box center [1337, 415] width 92 height 36
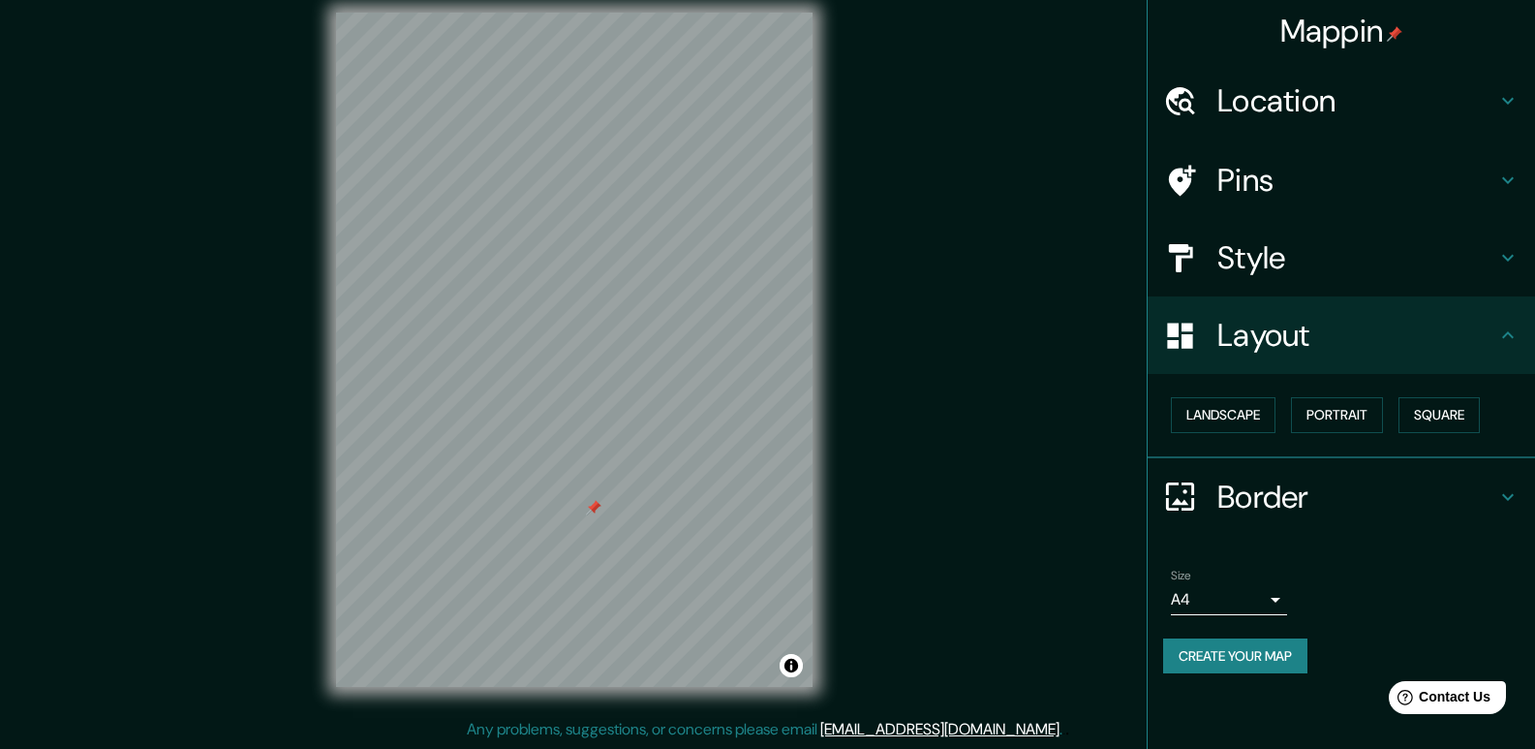
click at [1472, 196] on h4 "Pins" at bounding box center [1357, 180] width 279 height 39
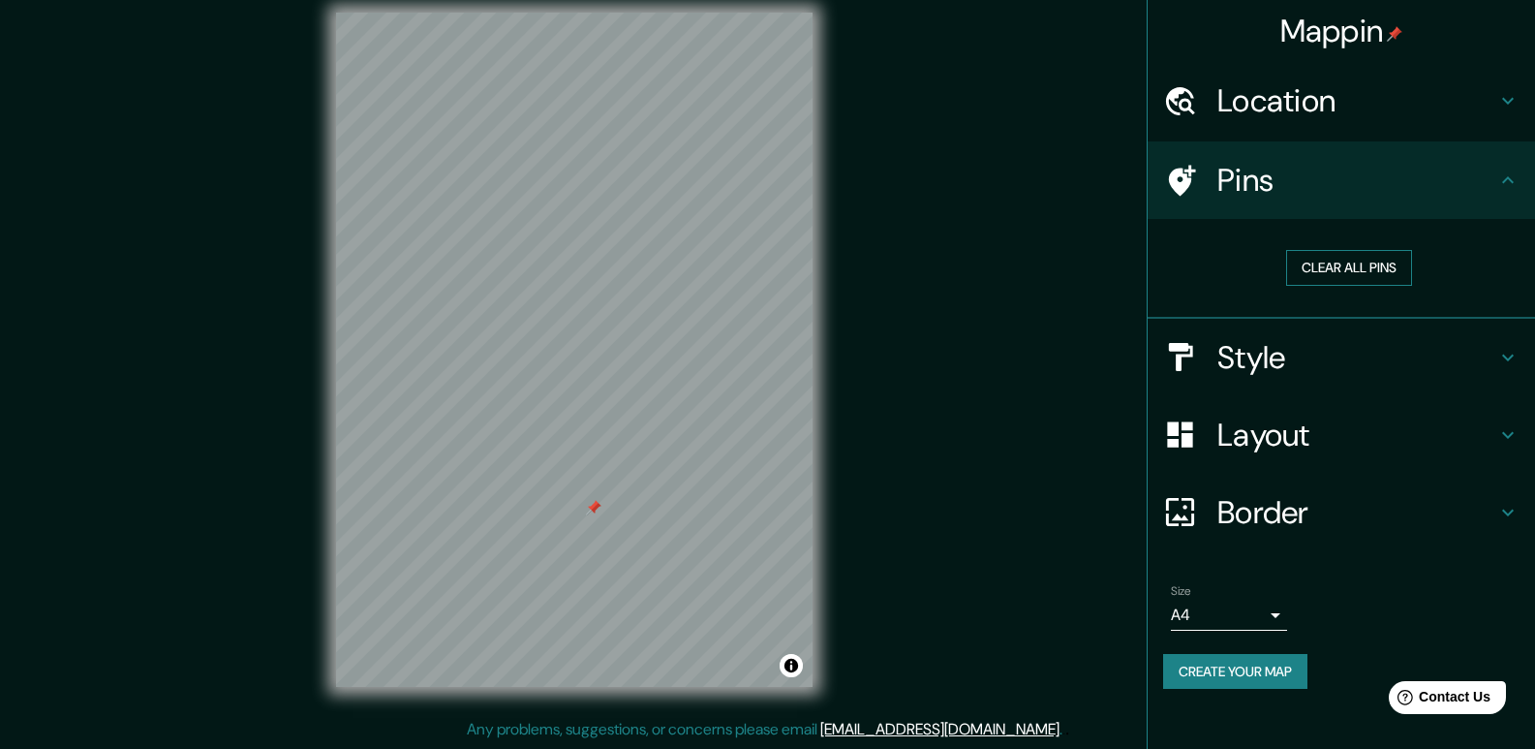
click at [1362, 275] on button "Clear all pins" at bounding box center [1349, 268] width 126 height 36
click at [1340, 271] on button "Clear all pins" at bounding box center [1349, 268] width 126 height 36
click at [657, 503] on div at bounding box center [661, 504] width 15 height 15
click at [654, 498] on div at bounding box center [656, 501] width 15 height 15
click at [665, 506] on div at bounding box center [665, 504] width 15 height 15
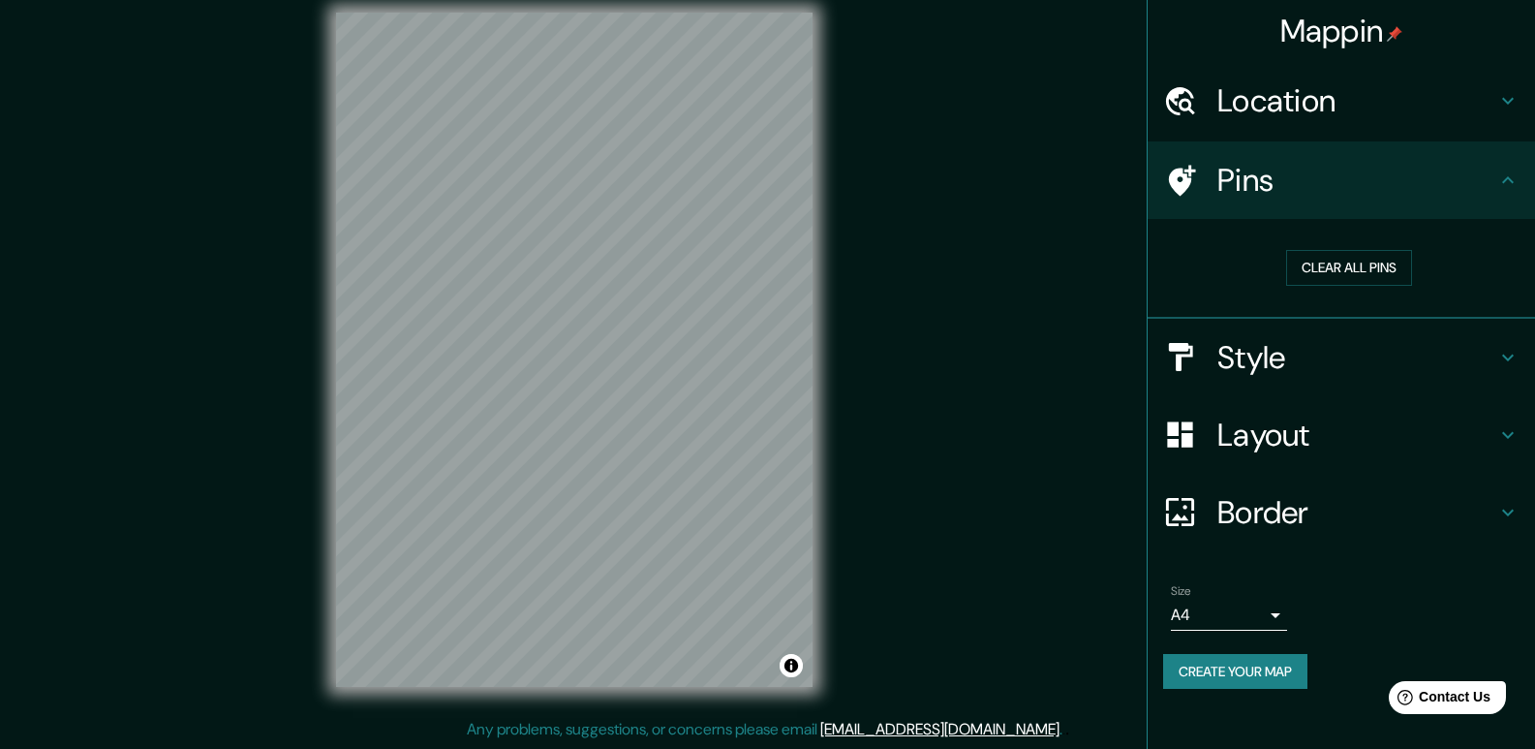
click at [859, 386] on div "Mappin Location Palena, Los Lagos, Chile Pins Clear all pins Style Layout Borde…" at bounding box center [767, 365] width 1535 height 767
drag, startPoint x: 534, startPoint y: 402, endPoint x: 509, endPoint y: 338, distance: 68.7
click at [509, 338] on div at bounding box center [513, 336] width 15 height 15
click at [512, 331] on div at bounding box center [509, 333] width 15 height 15
click at [824, 230] on div "© Mapbox © OpenStreetMap Improve this map" at bounding box center [574, 350] width 539 height 736
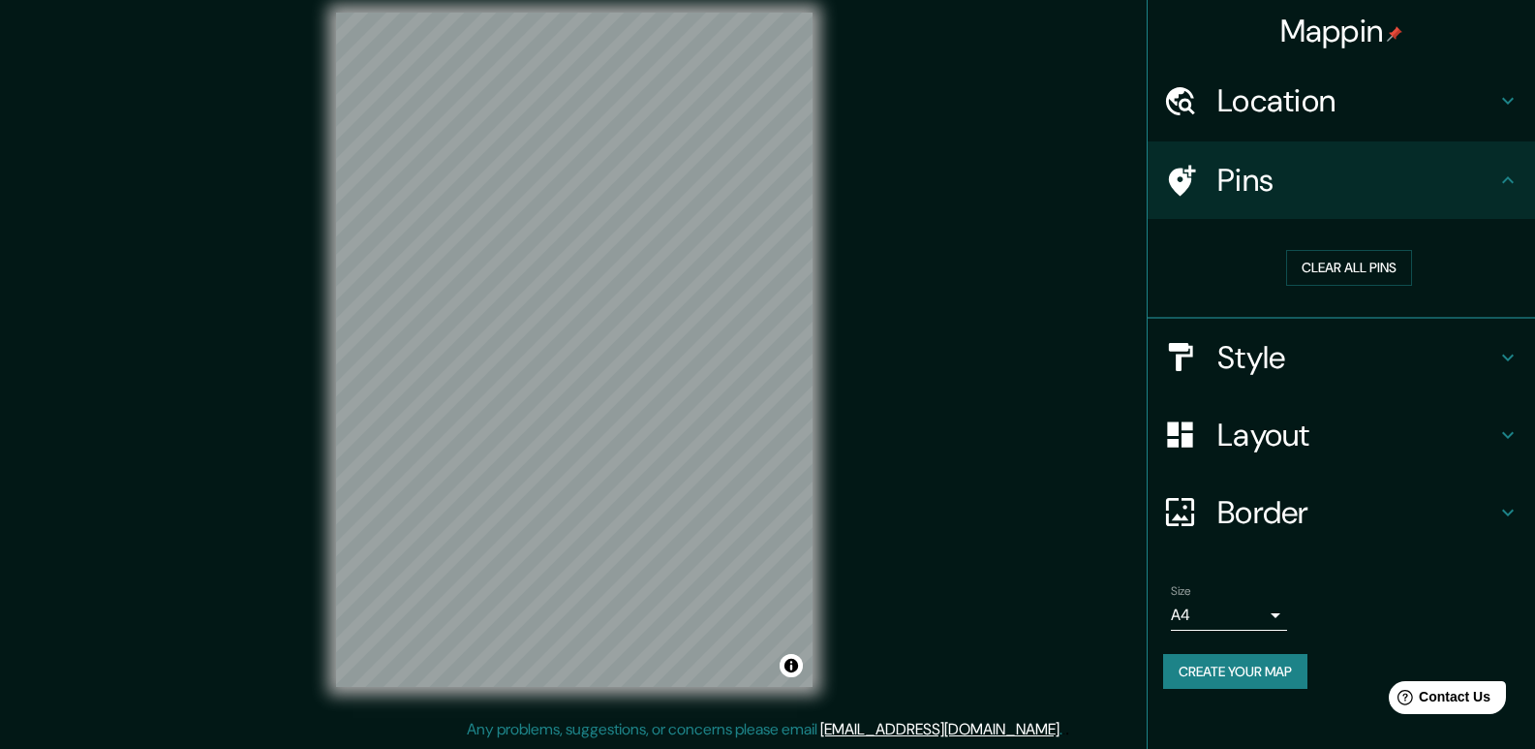
click at [1511, 356] on icon at bounding box center [1508, 357] width 12 height 7
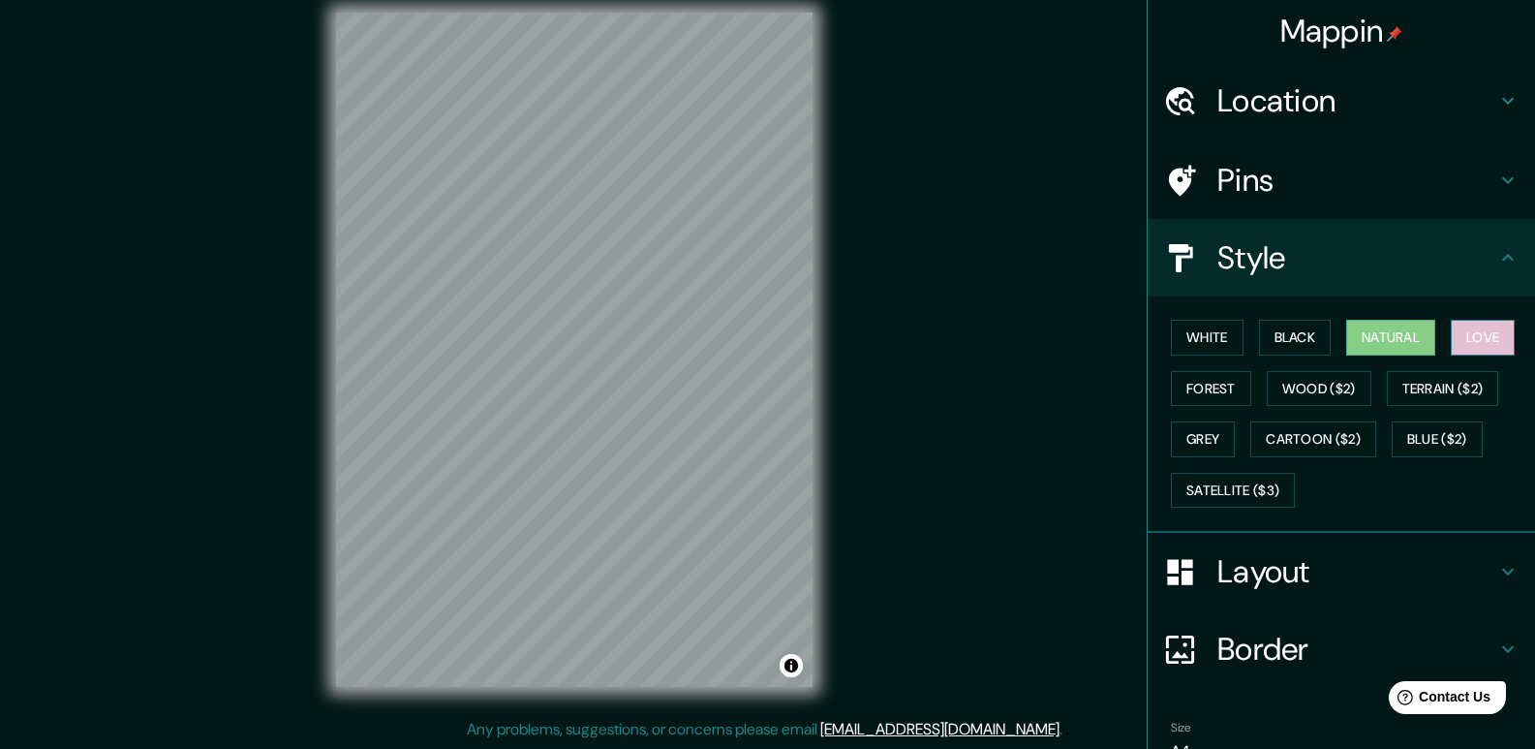
click at [1471, 345] on button "Love" at bounding box center [1483, 338] width 64 height 36
click at [1367, 343] on button "Natural" at bounding box center [1390, 338] width 89 height 36
click at [1295, 344] on button "Black" at bounding box center [1295, 338] width 73 height 36
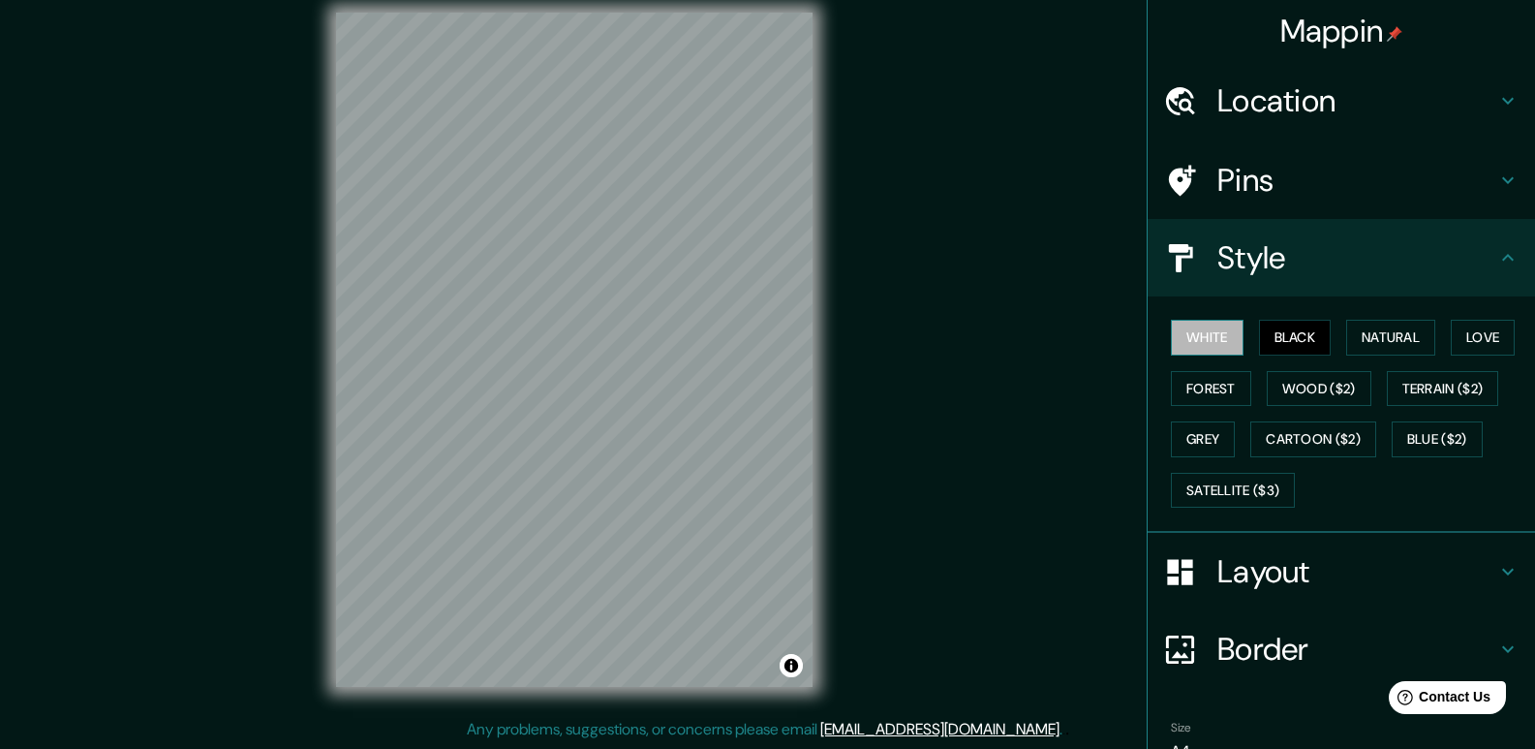
click at [1207, 338] on button "White" at bounding box center [1207, 338] width 73 height 36
click at [1217, 394] on button "Forest" at bounding box center [1211, 389] width 80 height 36
click at [1194, 442] on button "Grey" at bounding box center [1203, 439] width 64 height 36
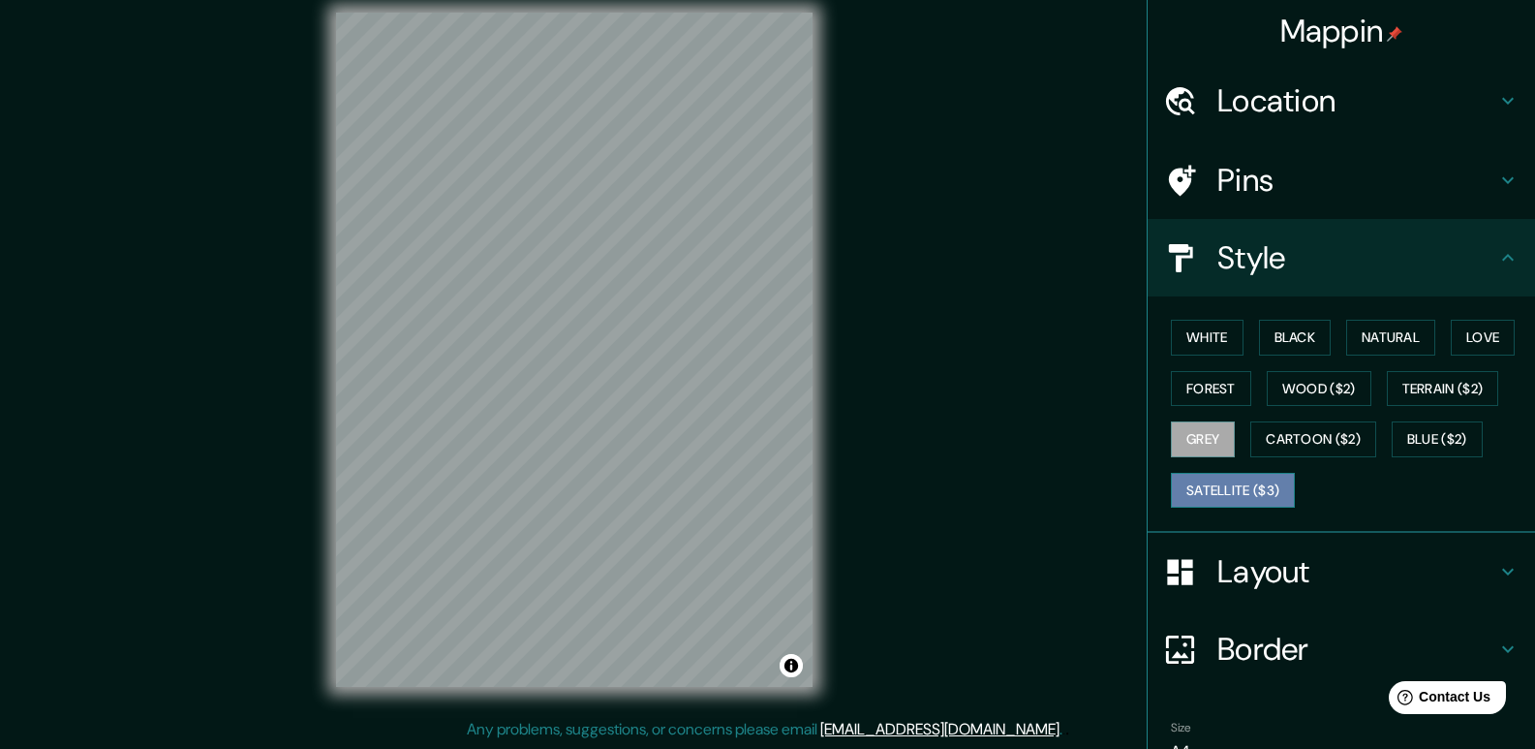
click at [1218, 499] on button "Satellite ($3)" at bounding box center [1233, 491] width 124 height 36
click at [842, 246] on div "© Mapbox © OpenStreetMap Improve this map © Maxar" at bounding box center [574, 350] width 539 height 736
click at [1502, 257] on icon at bounding box center [1508, 257] width 12 height 7
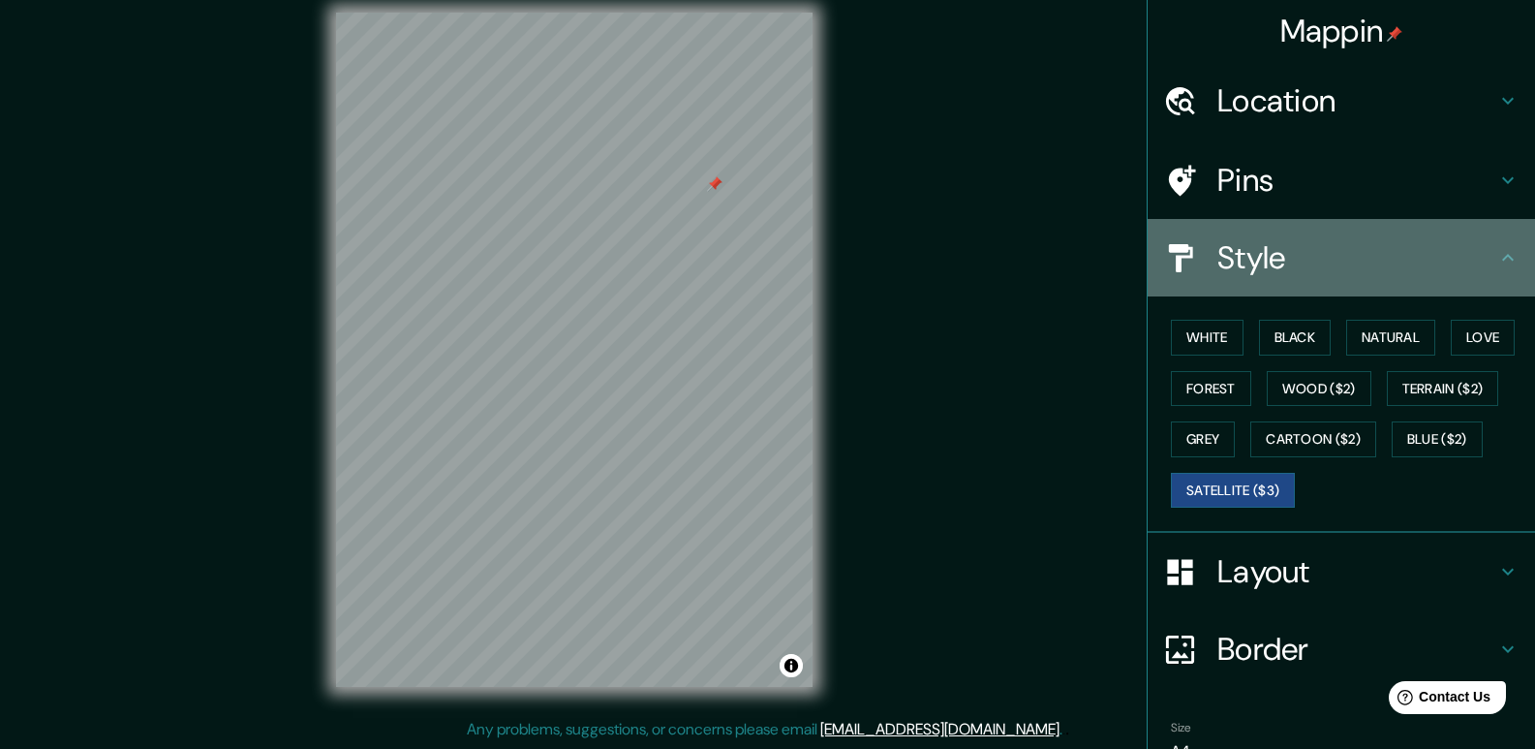
click at [1496, 252] on icon at bounding box center [1507, 257] width 23 height 23
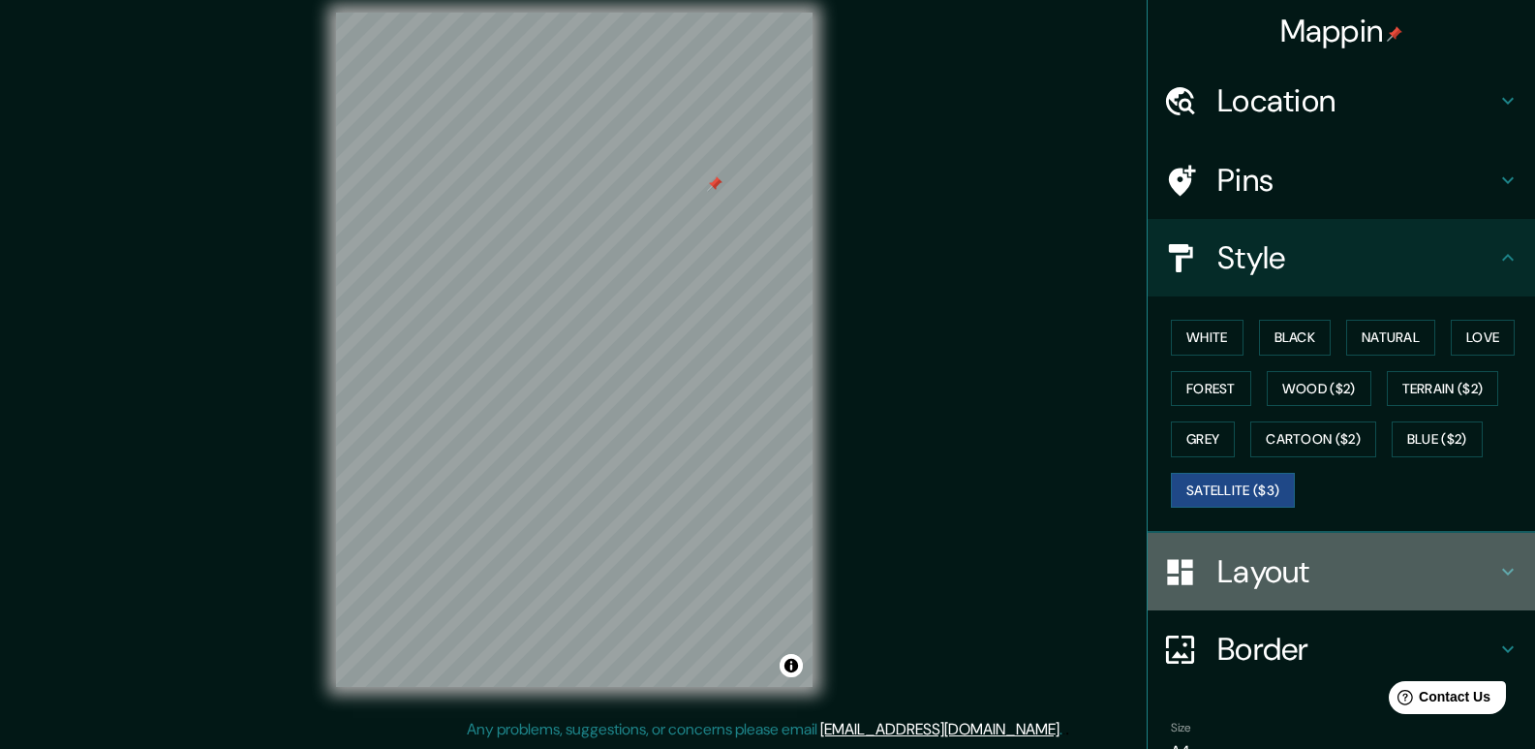
click at [1498, 579] on icon at bounding box center [1507, 571] width 23 height 23
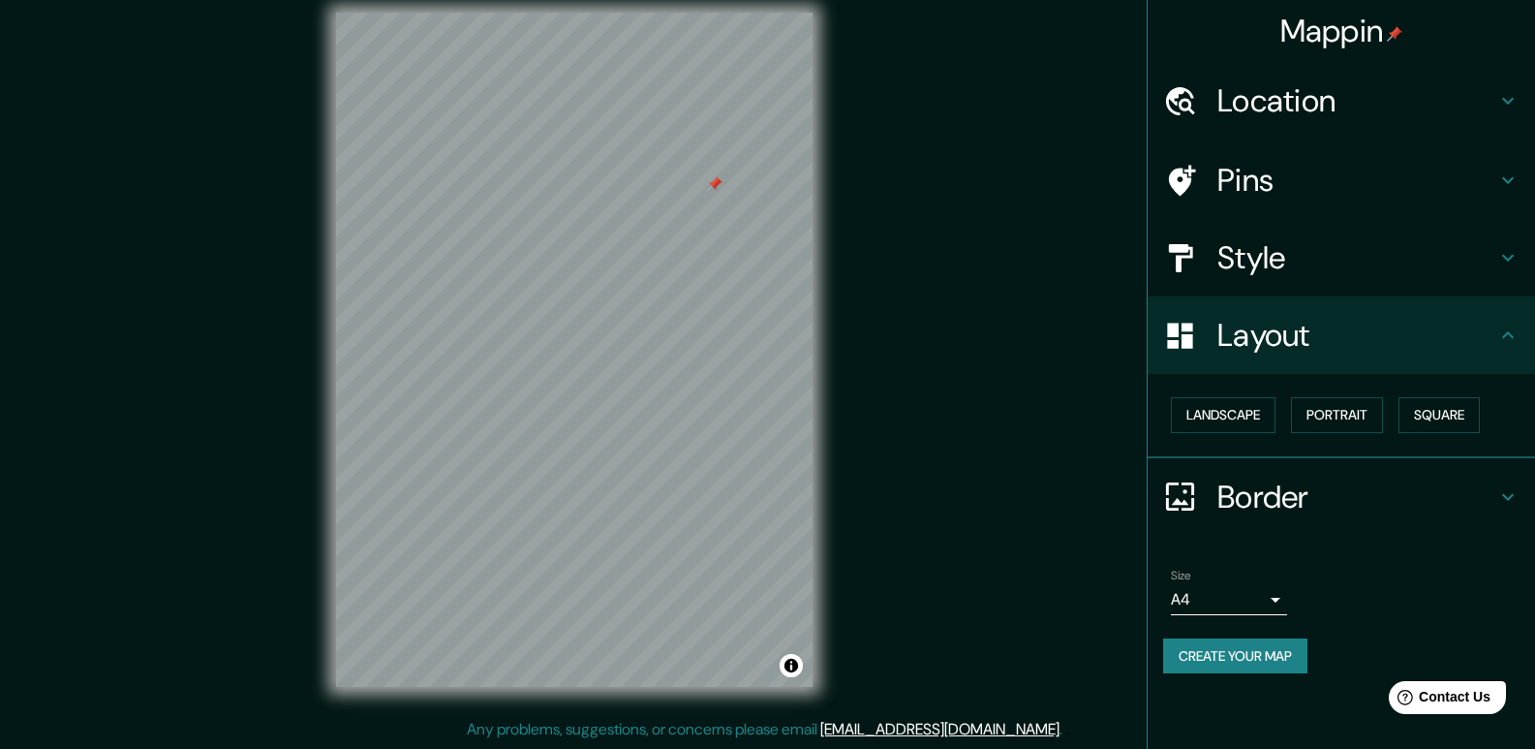
click at [1508, 332] on icon at bounding box center [1508, 334] width 12 height 7
click at [1260, 656] on button "Create your map" at bounding box center [1235, 656] width 144 height 36
click at [1281, 327] on h4 "Layout" at bounding box center [1357, 335] width 279 height 39
click at [1265, 217] on div "Pins" at bounding box center [1341, 179] width 387 height 77
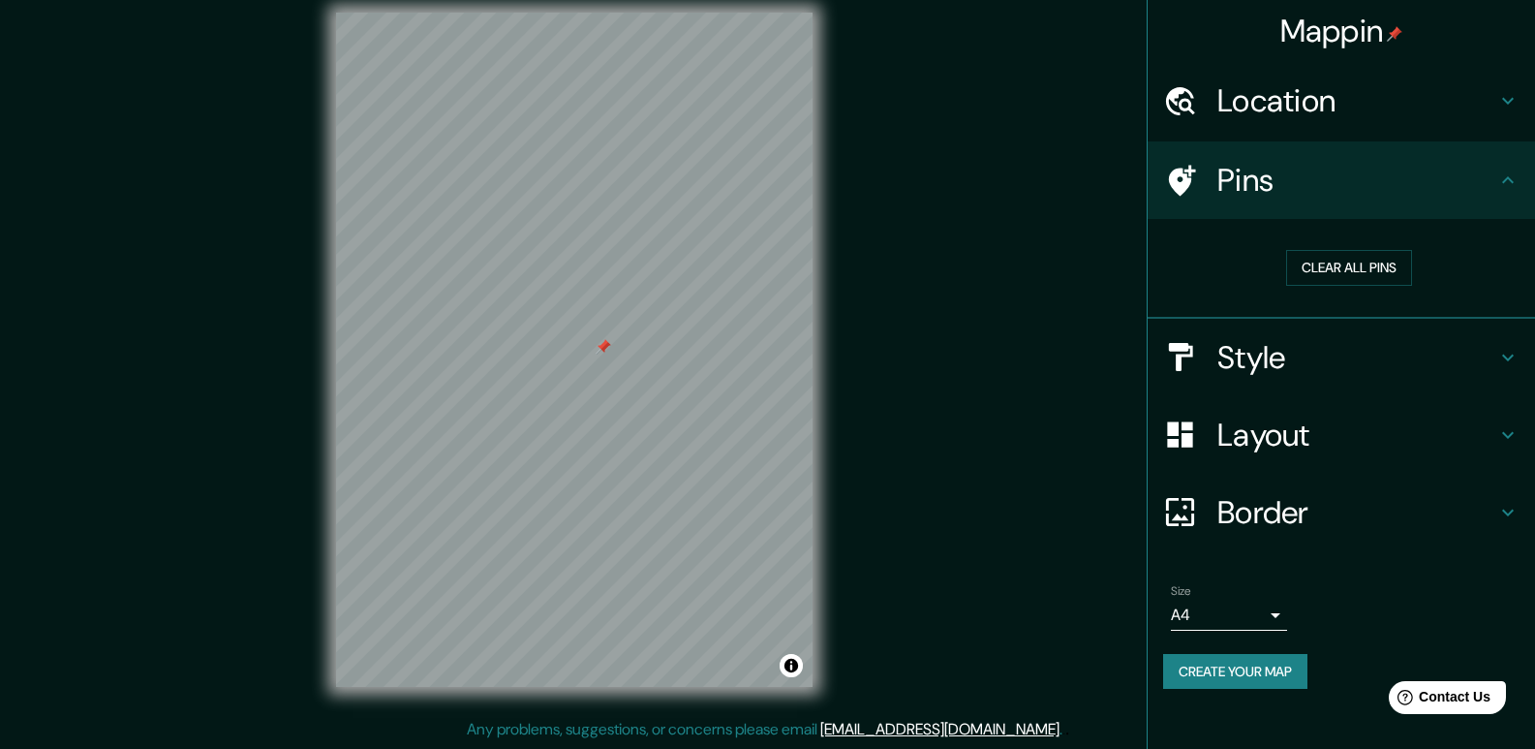
click at [1257, 329] on div "Style" at bounding box center [1341, 357] width 387 height 77
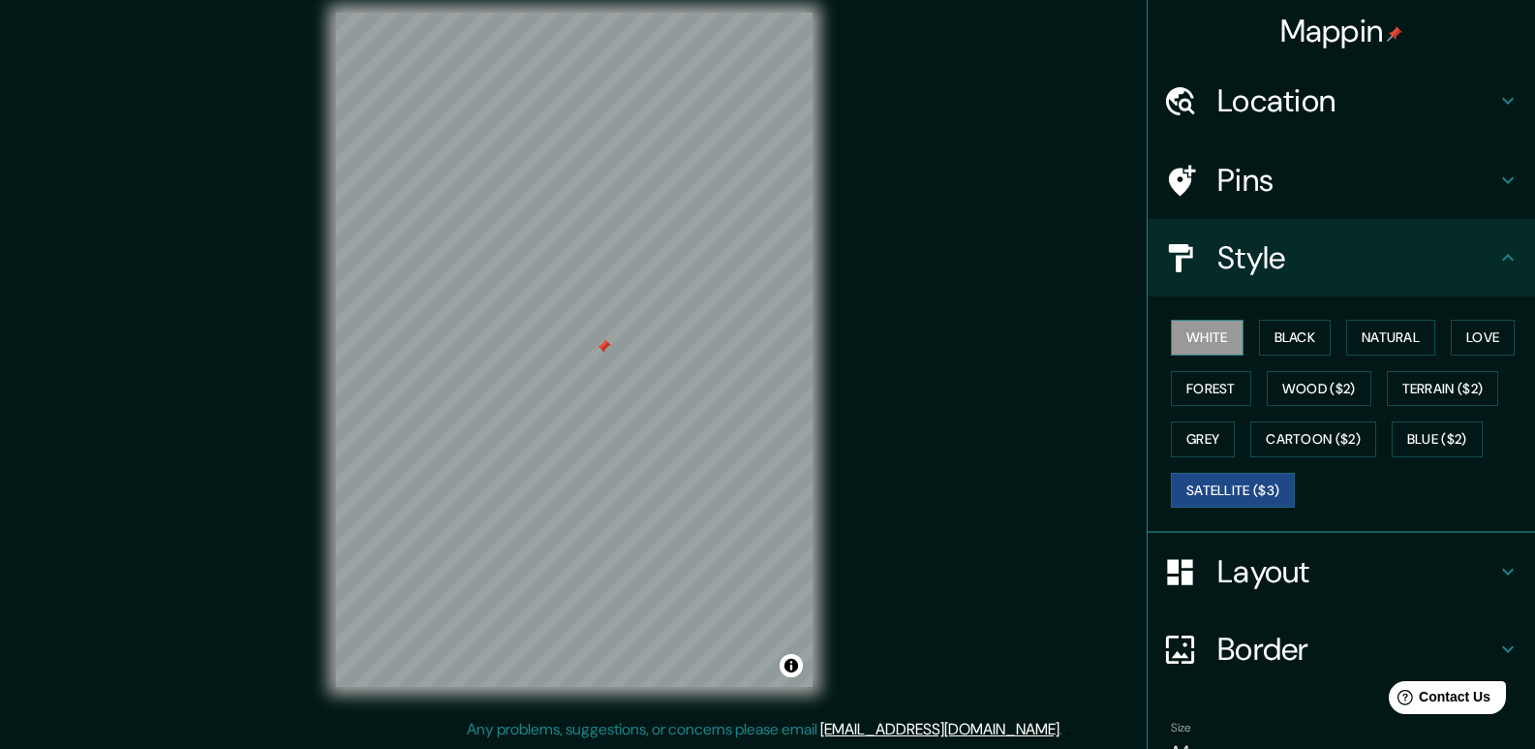
click at [1205, 330] on button "White" at bounding box center [1207, 338] width 73 height 36
click at [738, 0] on html "Mappin Location Palena, Los Lagos, Chile Pins Style White Black Natural Love Fo…" at bounding box center [767, 356] width 1535 height 749
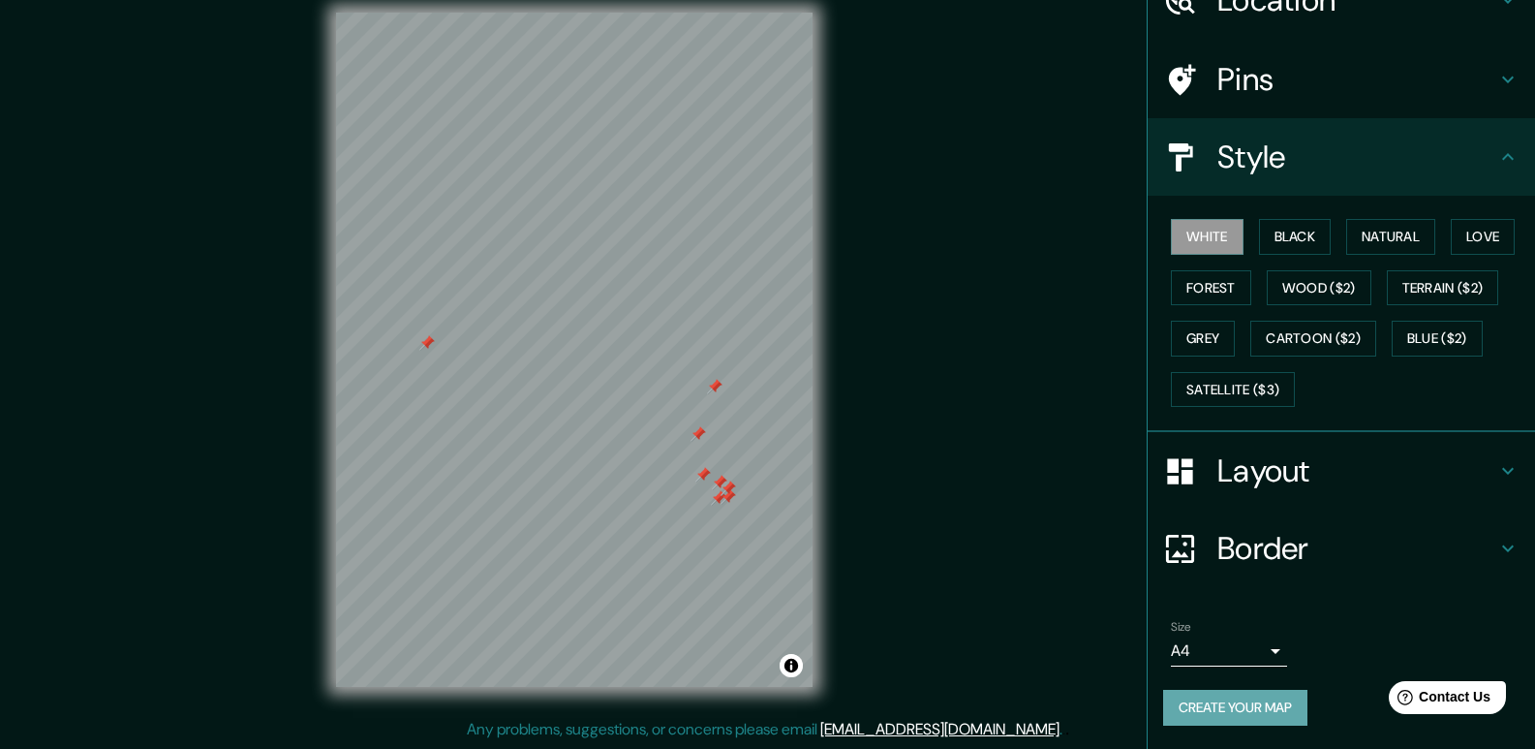
click at [1232, 702] on button "Create your map" at bounding box center [1235, 708] width 144 height 36
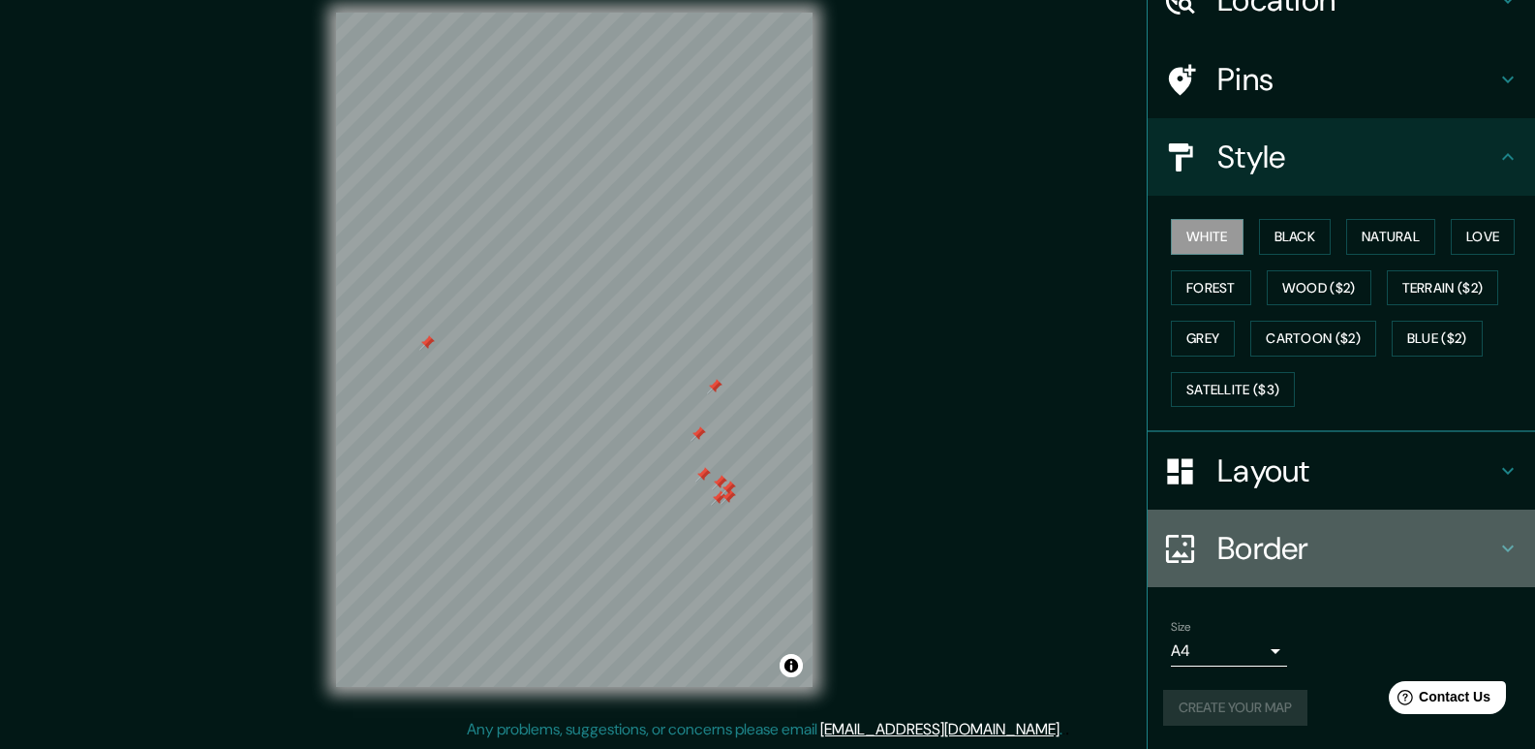
click at [1280, 544] on h4 "Border" at bounding box center [1357, 548] width 279 height 39
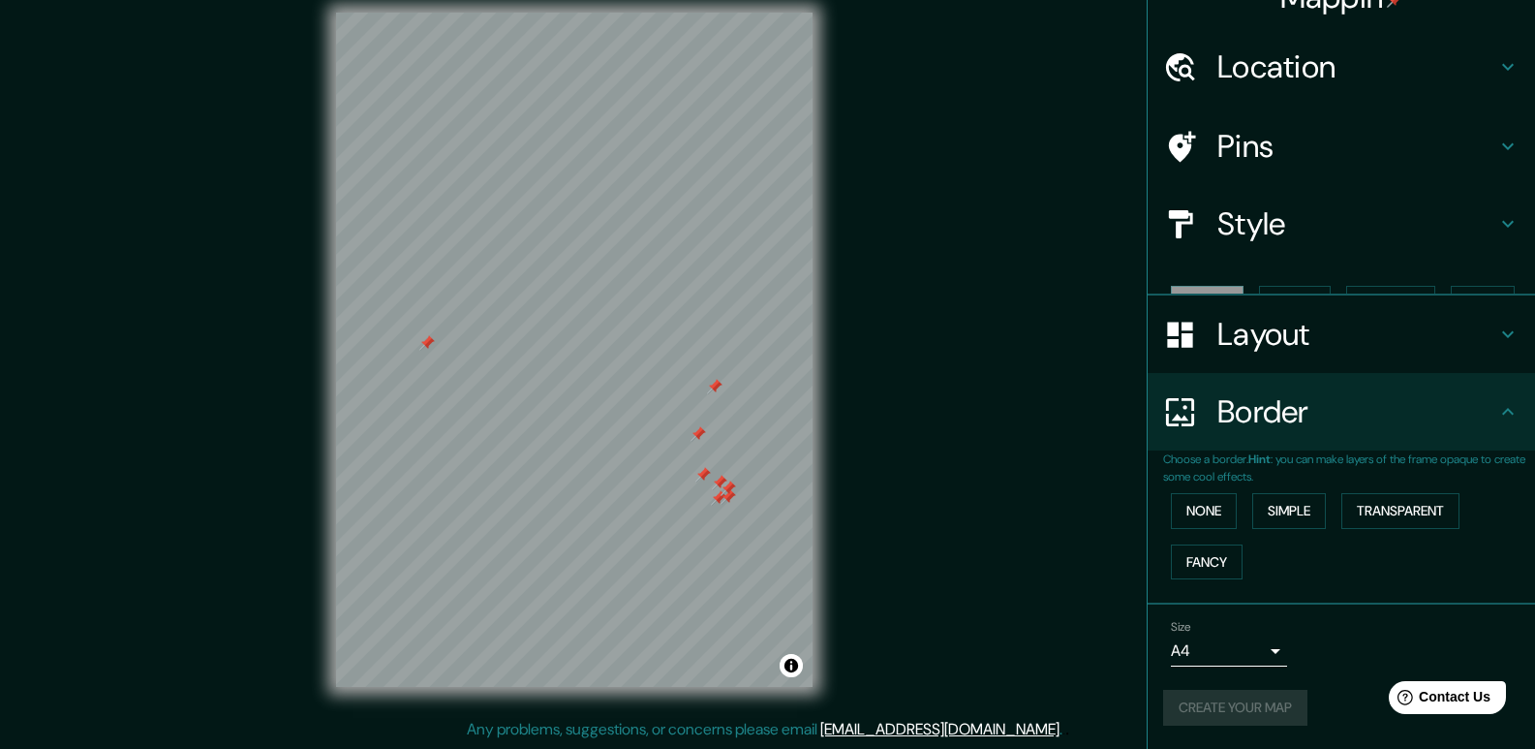
scroll to position [1, 0]
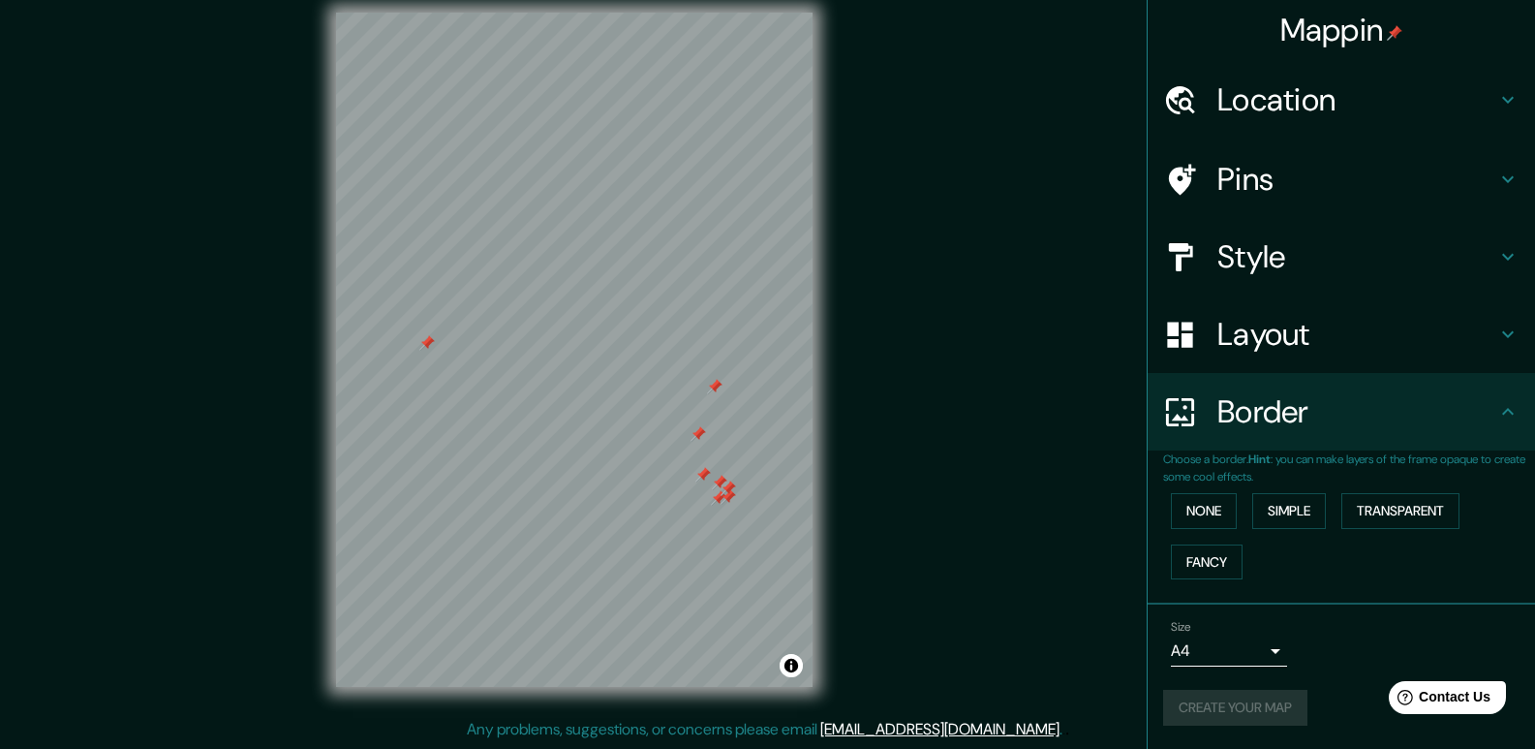
click at [1381, 513] on button "Transparent" at bounding box center [1400, 511] width 118 height 36
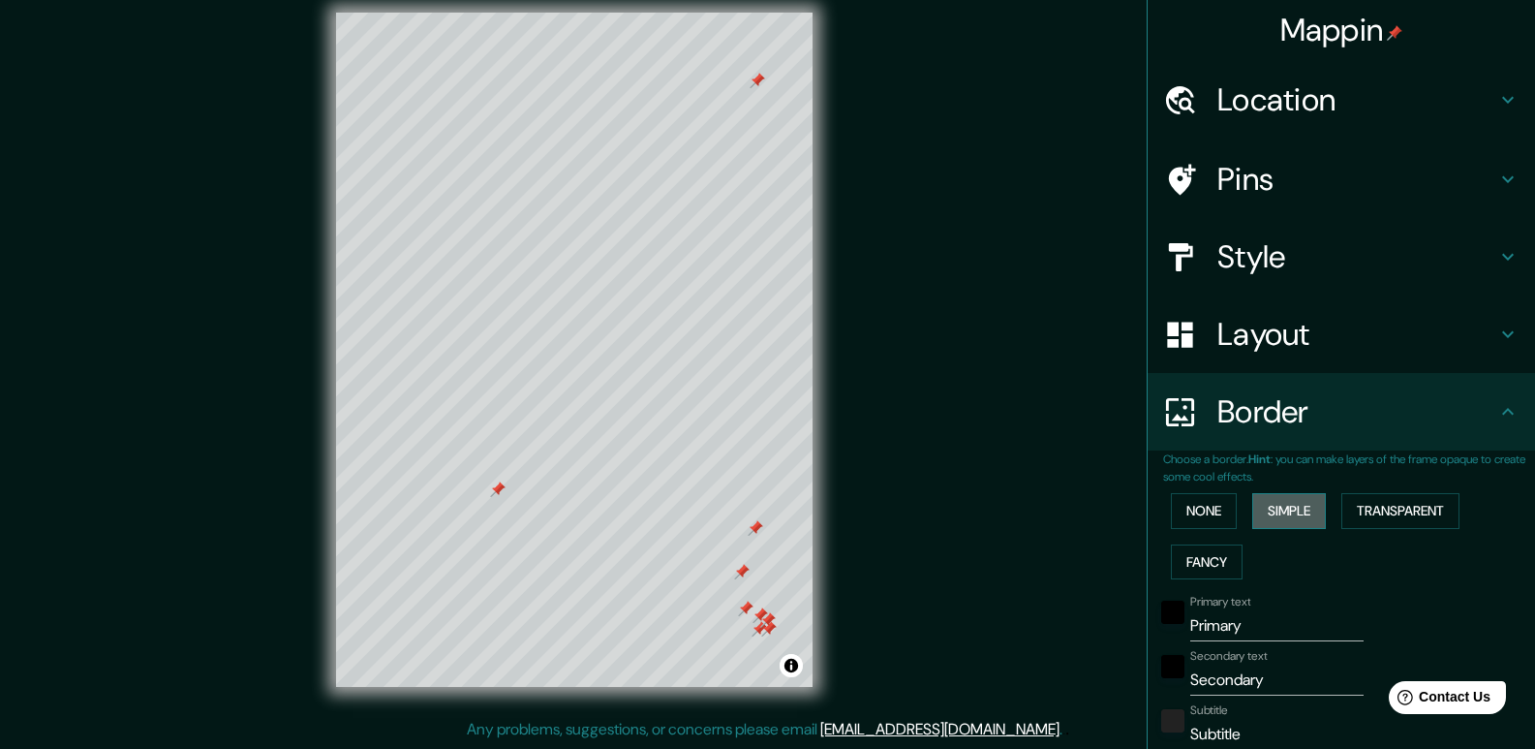
click at [1276, 513] on button "Simple" at bounding box center [1289, 511] width 74 height 36
click at [1212, 560] on button "Fancy" at bounding box center [1207, 562] width 72 height 36
click at [1201, 501] on button "None" at bounding box center [1204, 511] width 66 height 36
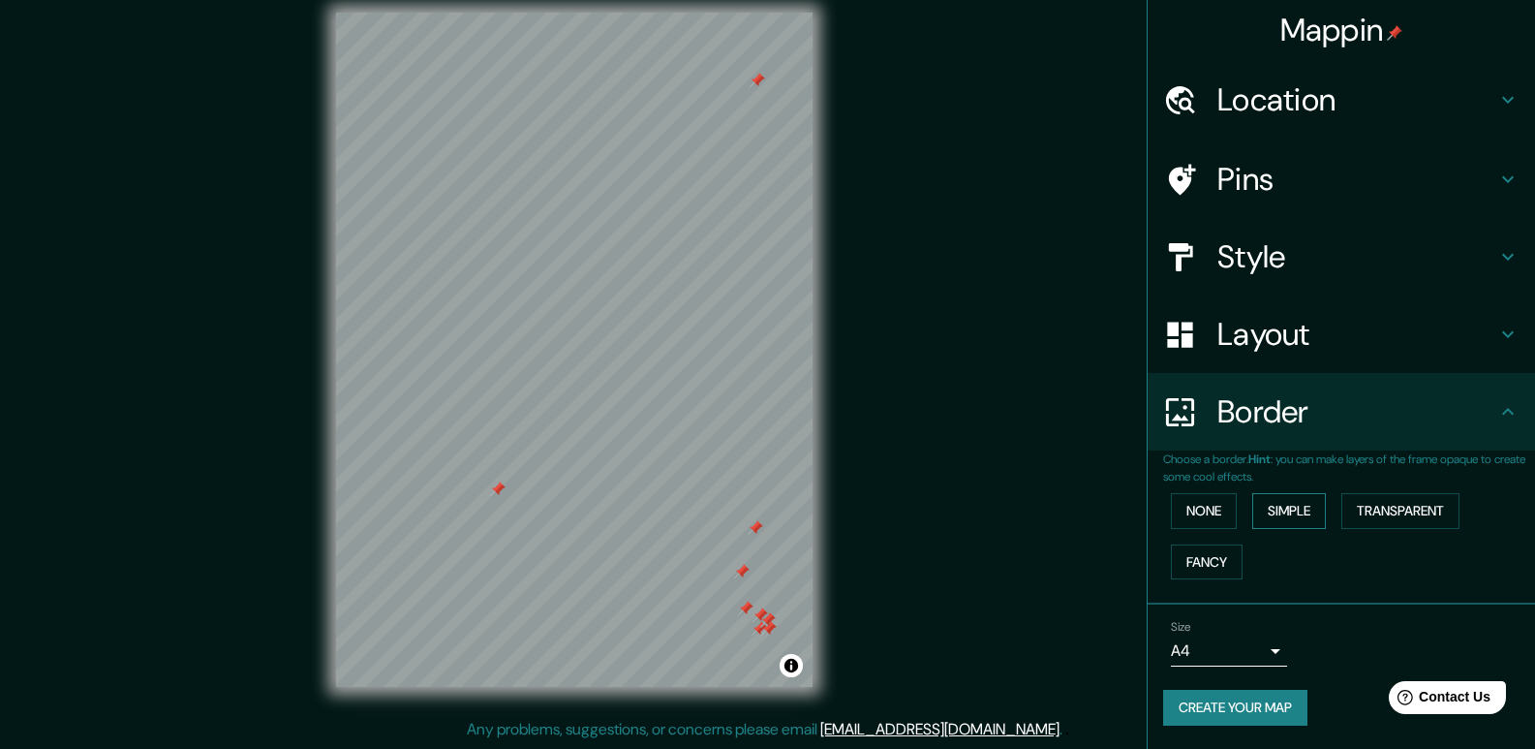
click at [1270, 508] on button "Simple" at bounding box center [1289, 511] width 74 height 36
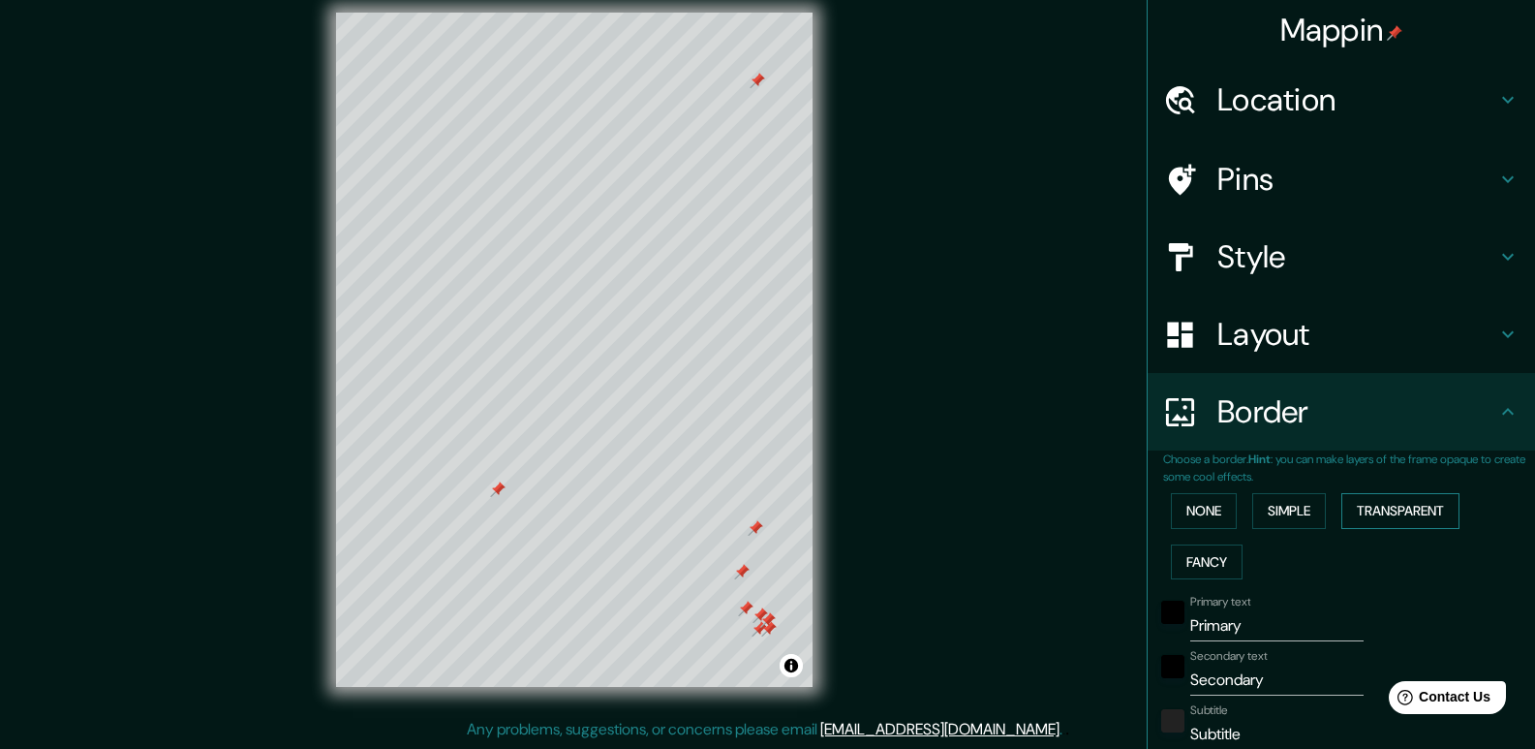
click at [1373, 513] on button "Transparent" at bounding box center [1400, 511] width 118 height 36
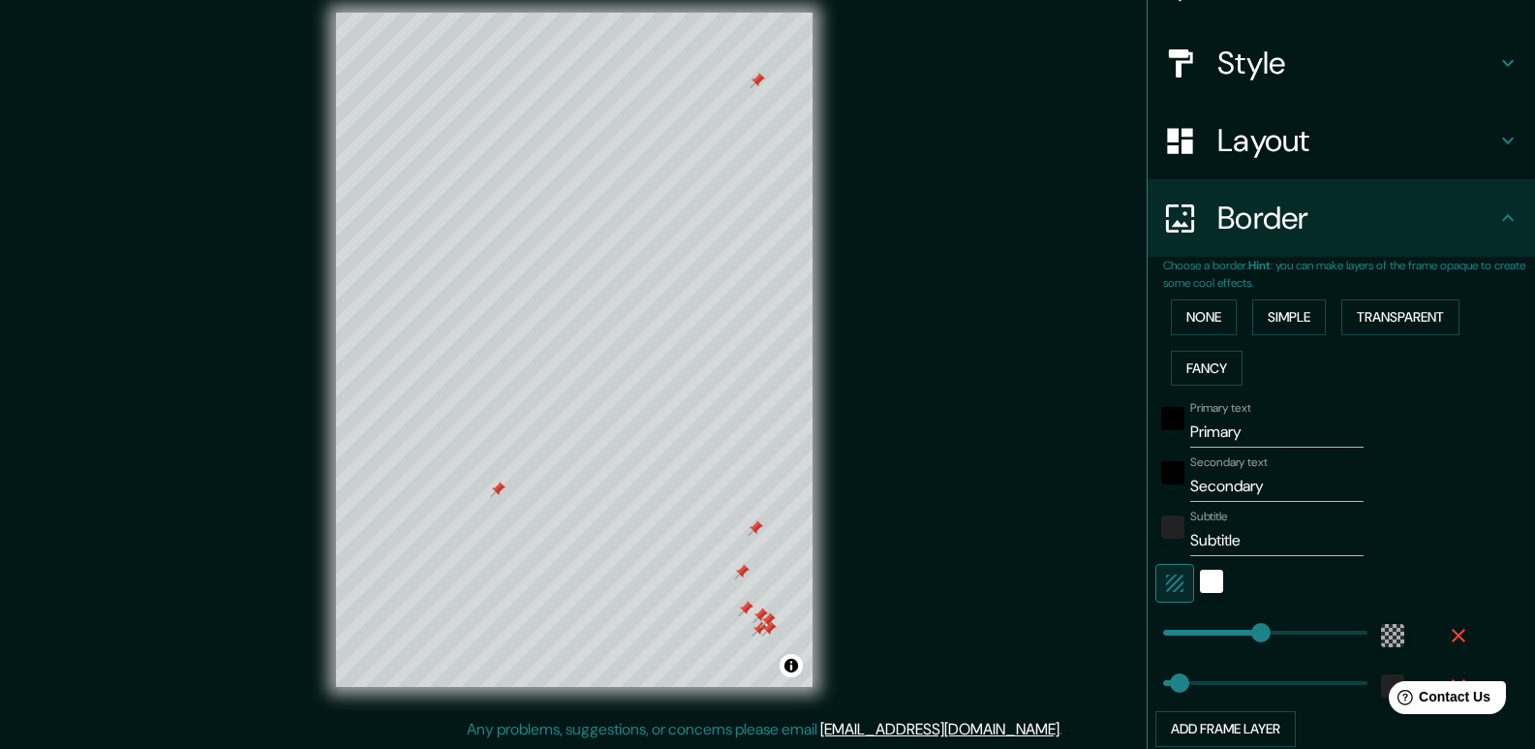
scroll to position [292, 0]
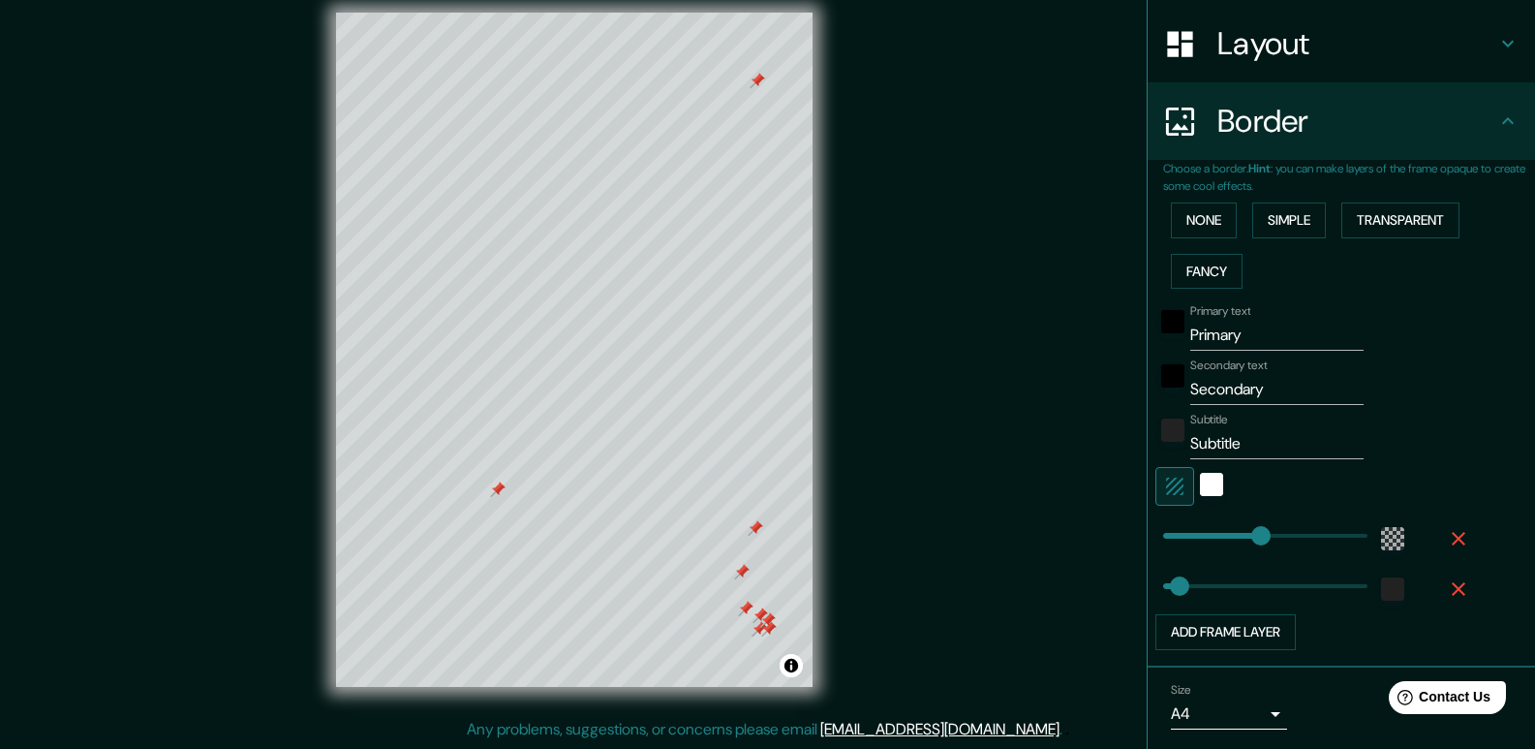
click at [1212, 449] on input "Subtitle" at bounding box center [1276, 443] width 173 height 31
click at [1161, 320] on div "black" at bounding box center [1172, 321] width 23 height 23
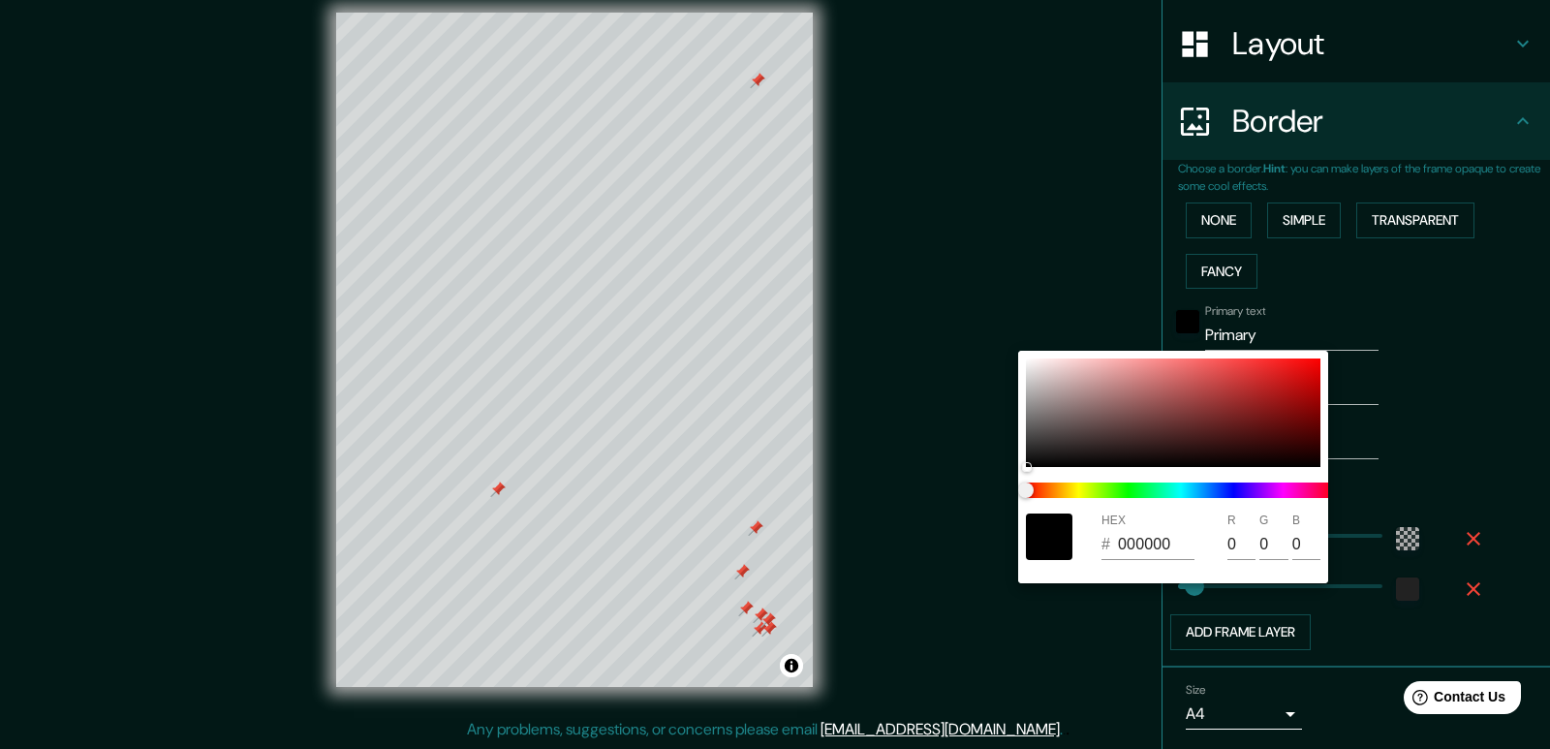
click at [1306, 308] on div at bounding box center [775, 374] width 1550 height 749
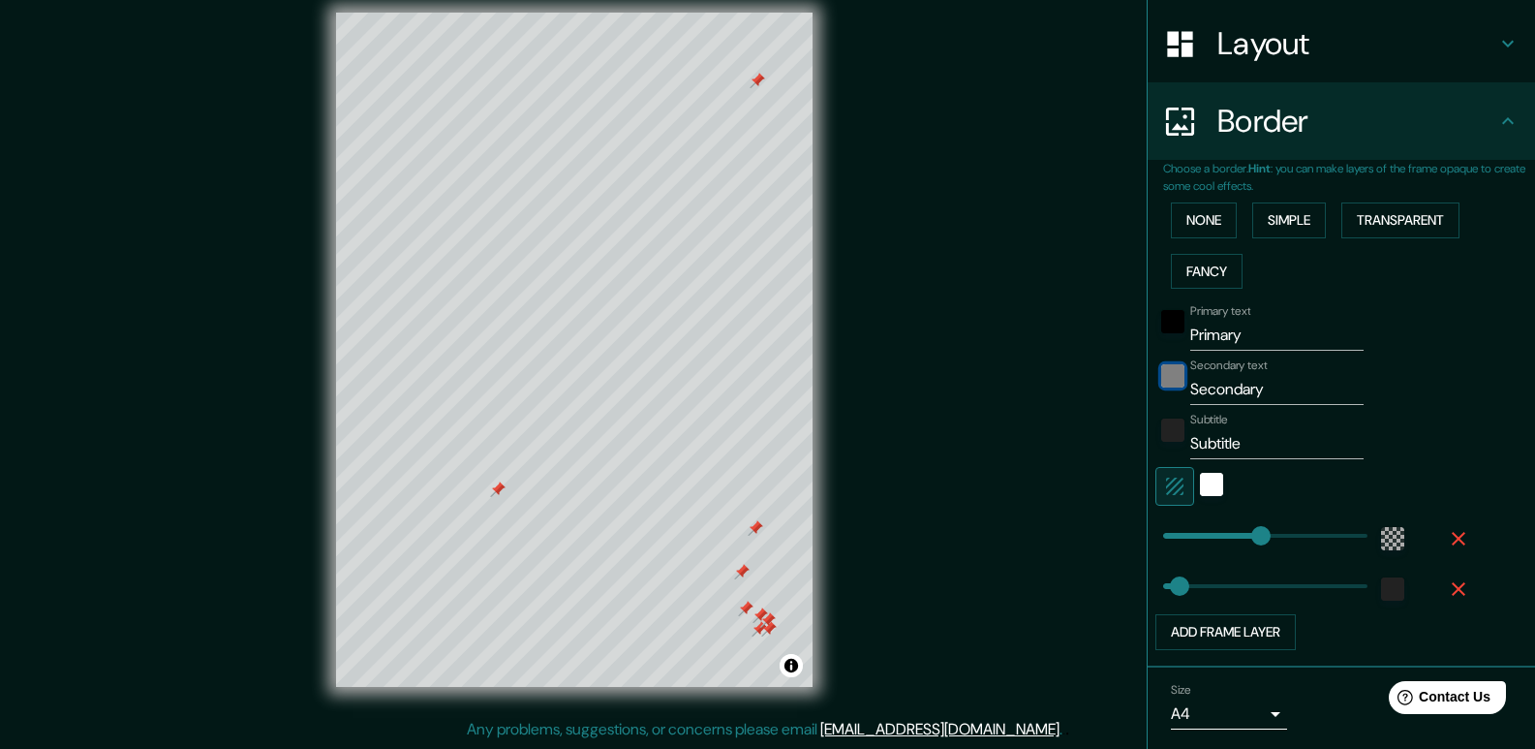
click at [1161, 378] on div "black" at bounding box center [1172, 375] width 23 height 23
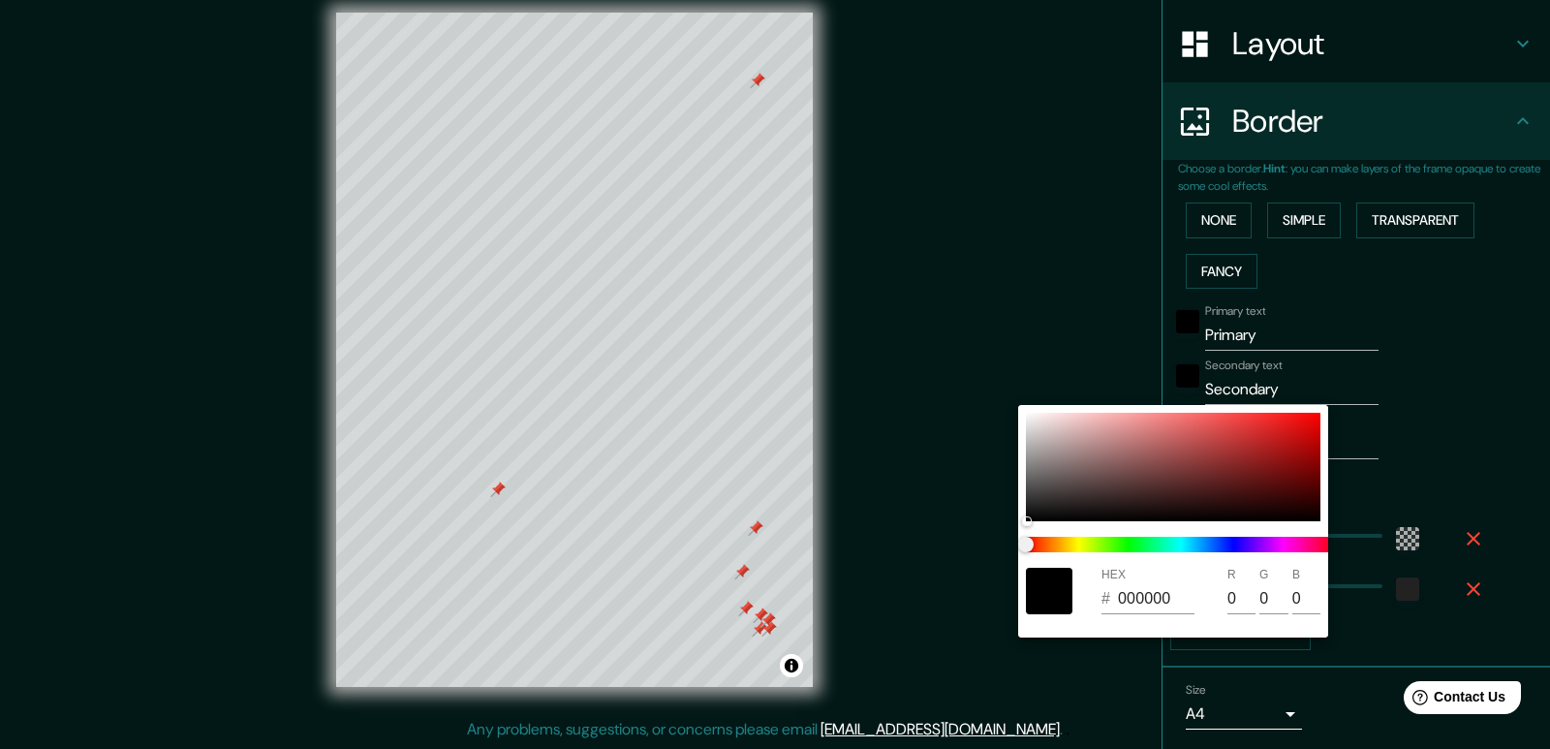
click at [1365, 335] on div at bounding box center [775, 374] width 1550 height 749
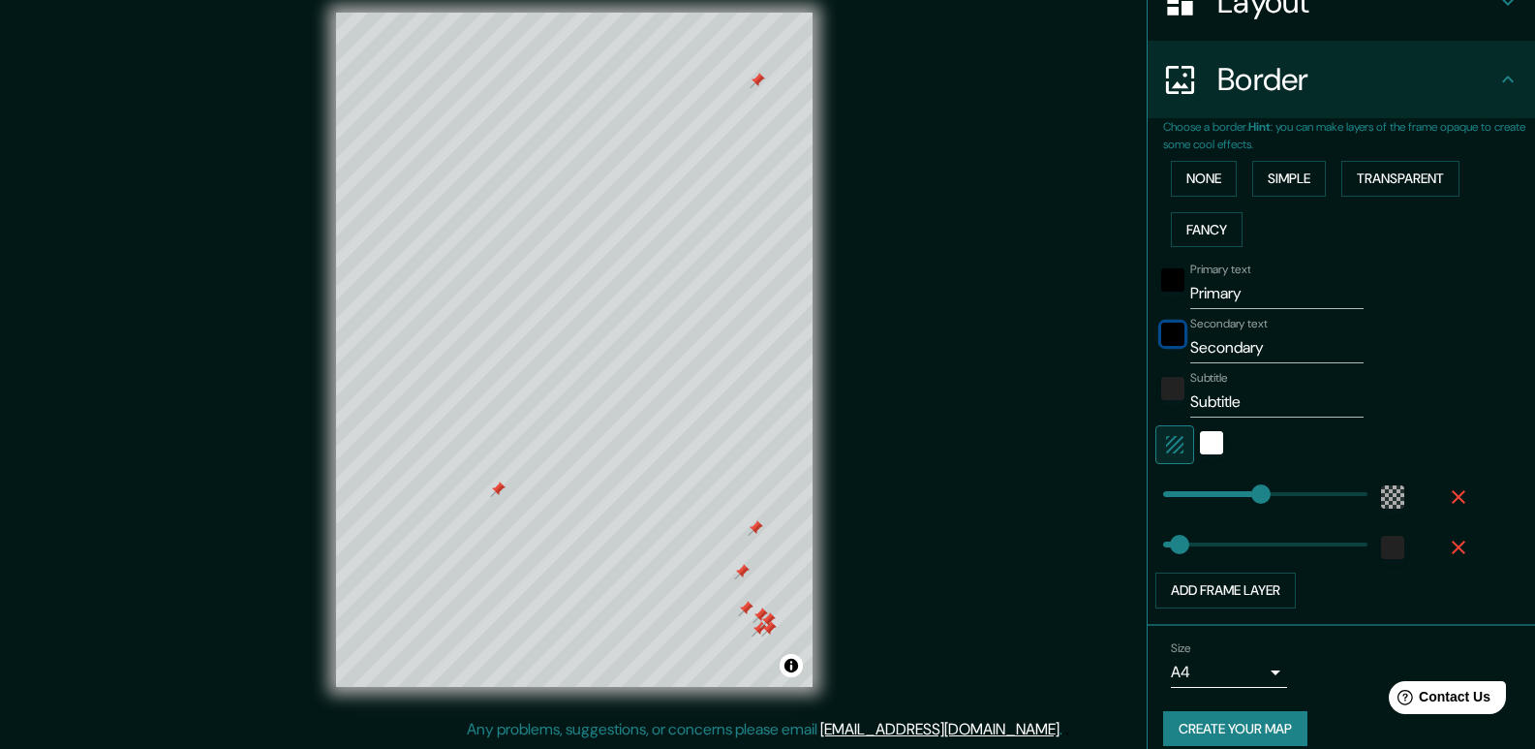
scroll to position [354, 0]
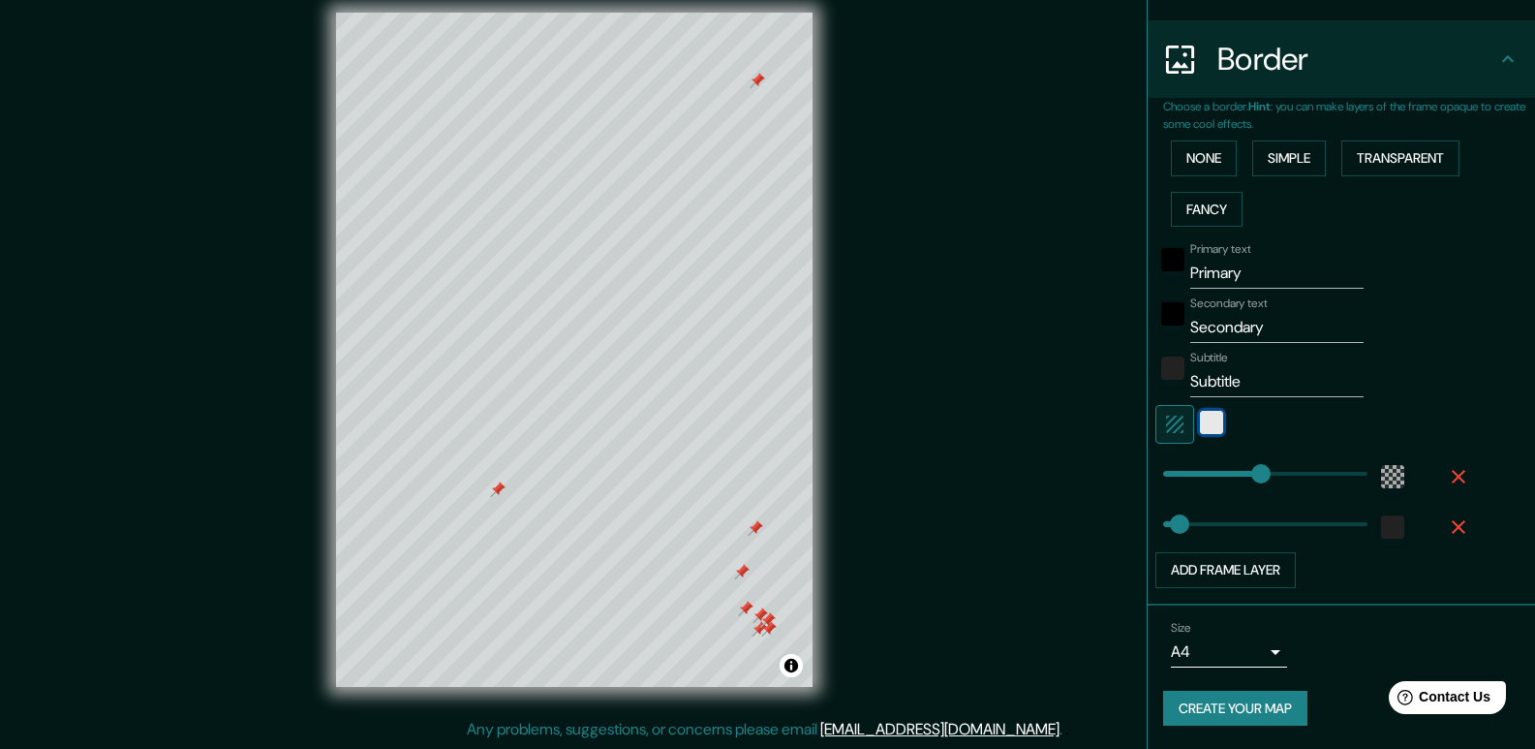
click at [1200, 418] on div "white" at bounding box center [1211, 422] width 23 height 23
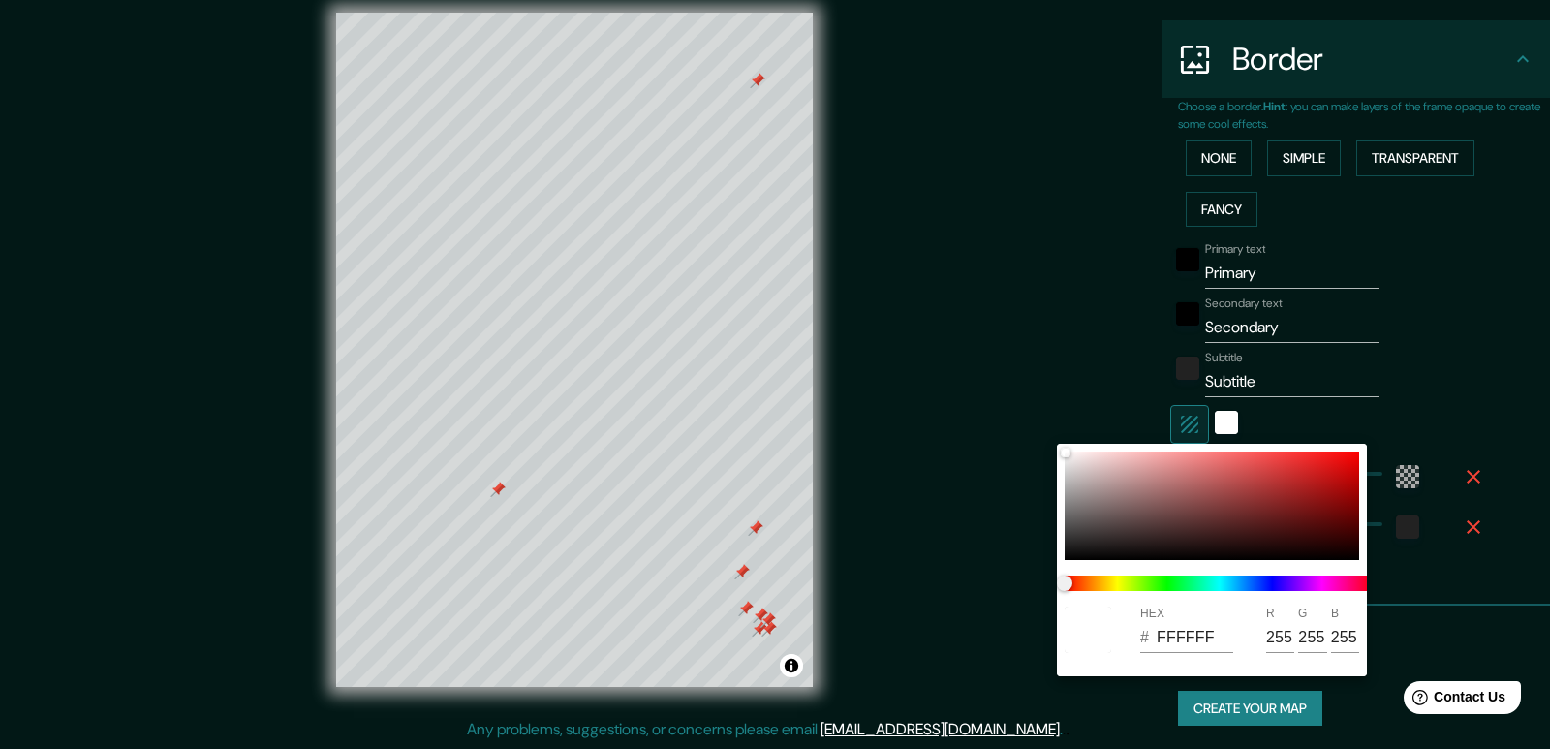
click at [1188, 420] on div at bounding box center [775, 374] width 1550 height 749
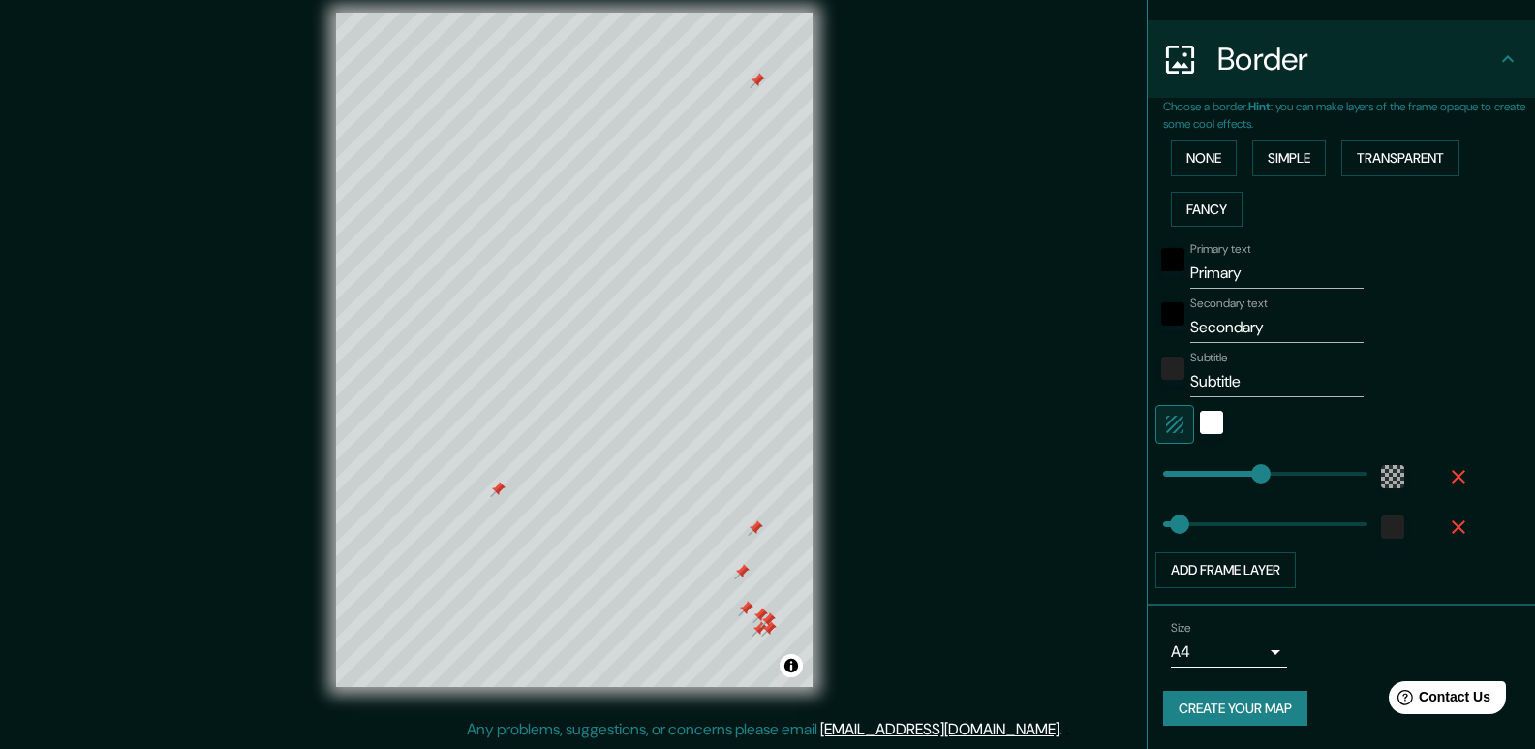
click at [1427, 376] on div "Subtitle Subtitle" at bounding box center [1315, 374] width 318 height 46
click at [1262, 328] on input "Secondary" at bounding box center [1276, 327] width 173 height 31
click at [1186, 567] on button "Add frame layer" at bounding box center [1226, 570] width 140 height 36
type input "236"
type input "39"
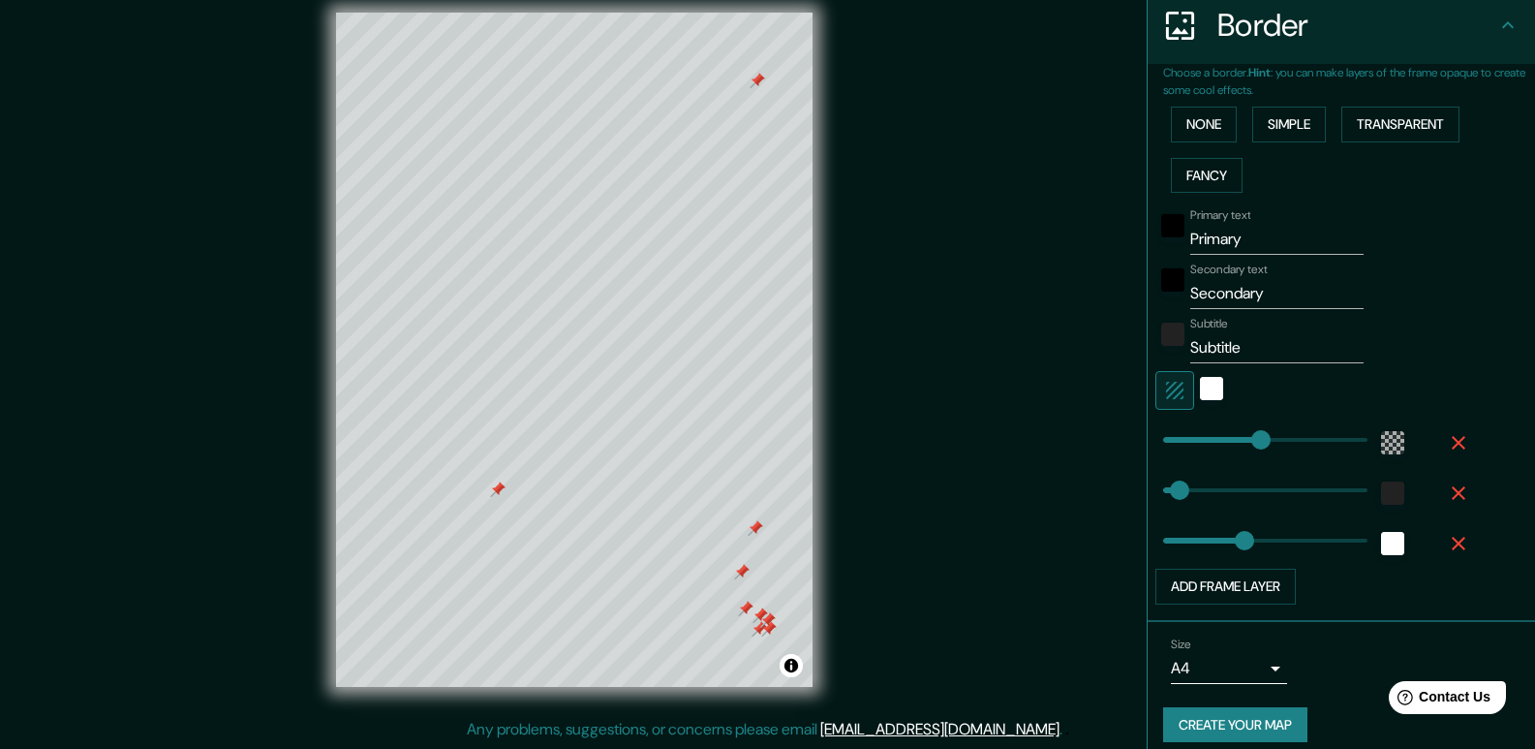
scroll to position [404, 0]
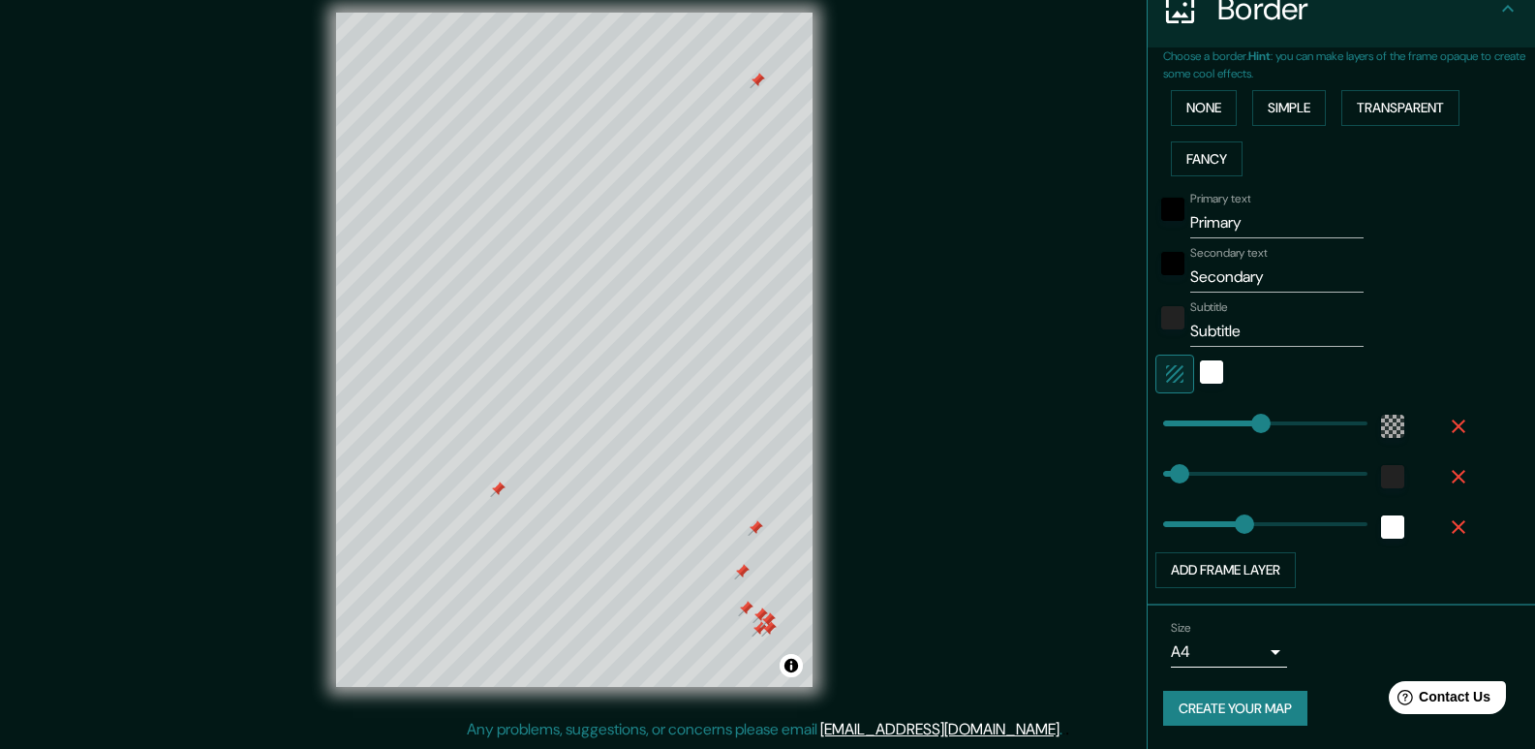
click at [1224, 717] on button "Create your map" at bounding box center [1235, 709] width 144 height 36
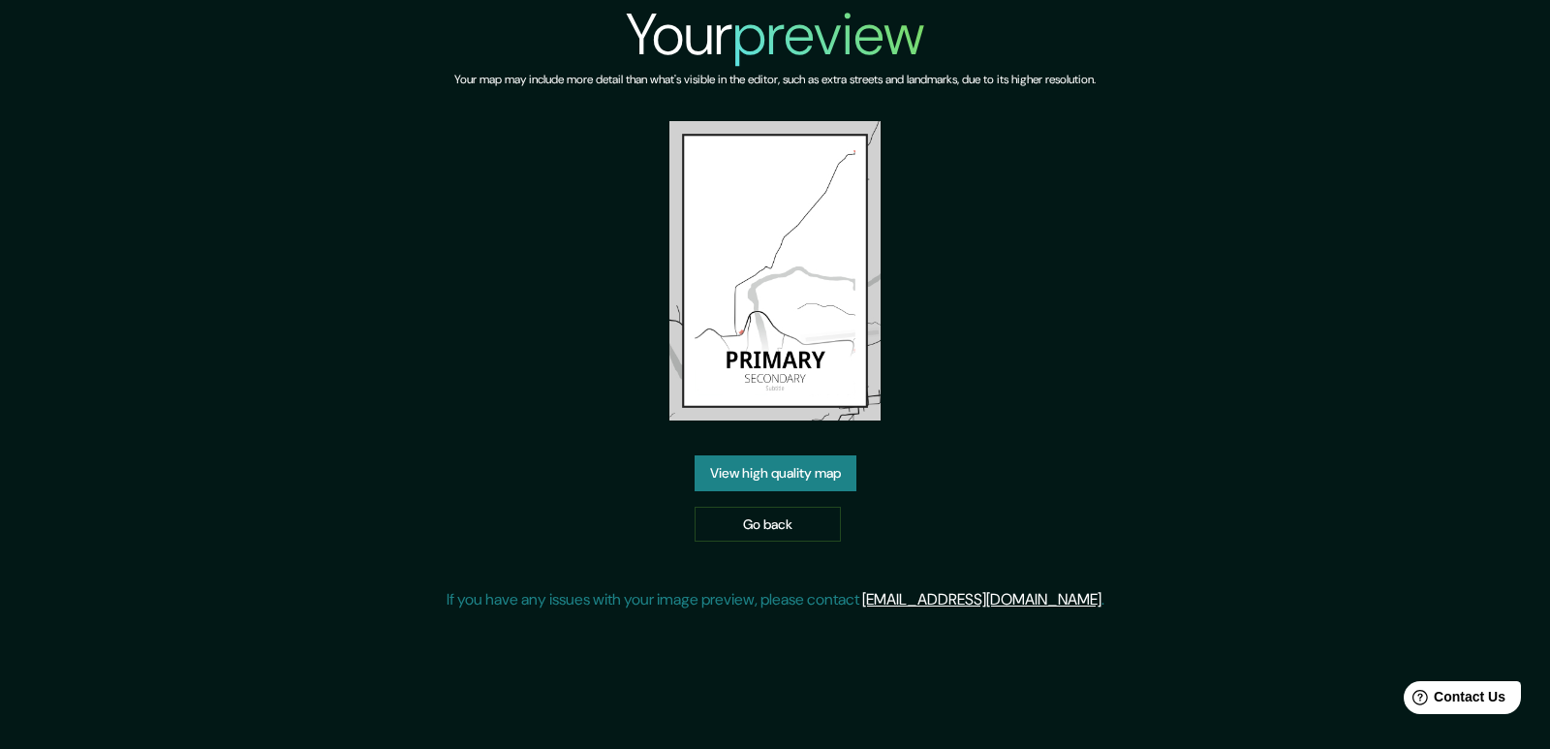
click at [805, 455] on link "View high quality map" at bounding box center [775, 473] width 162 height 36
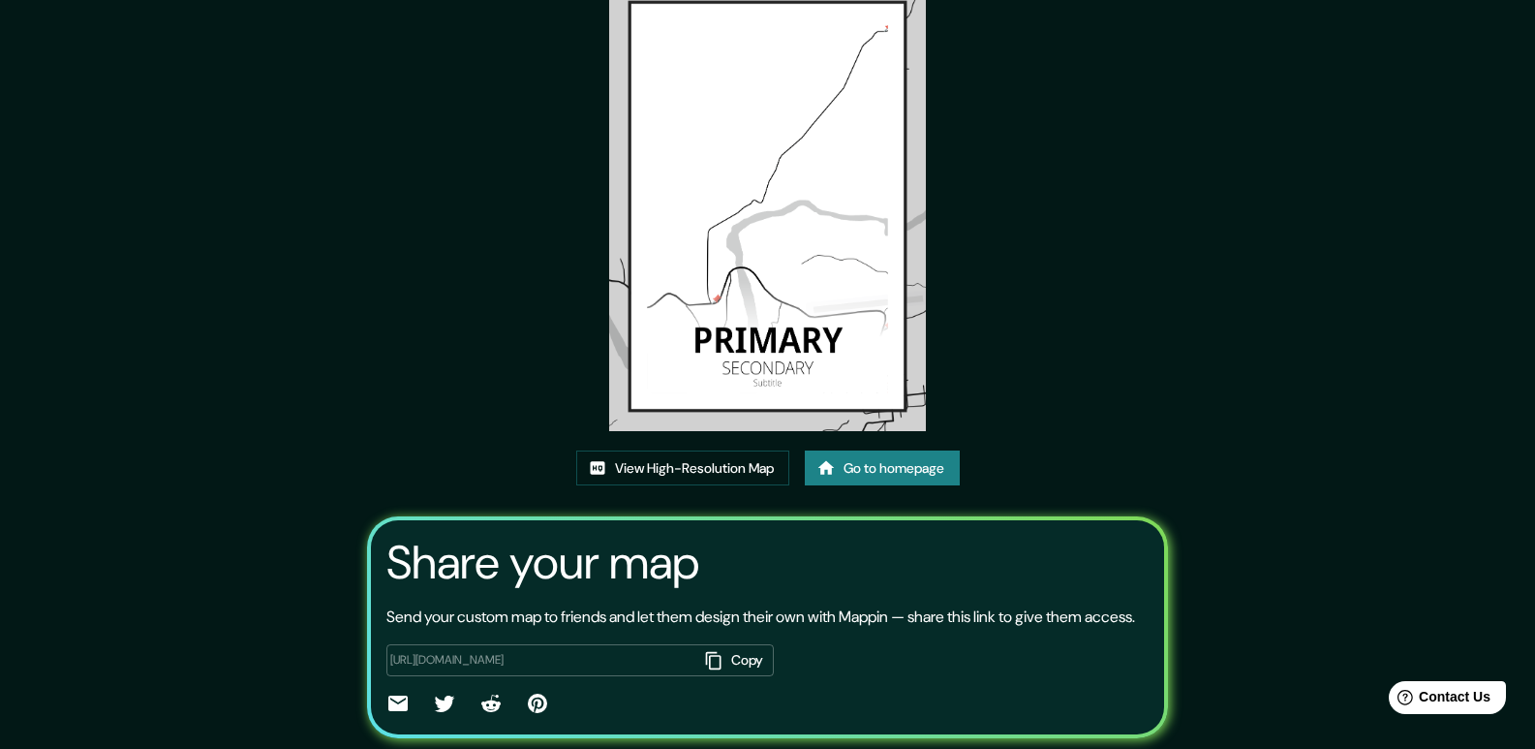
scroll to position [185, 0]
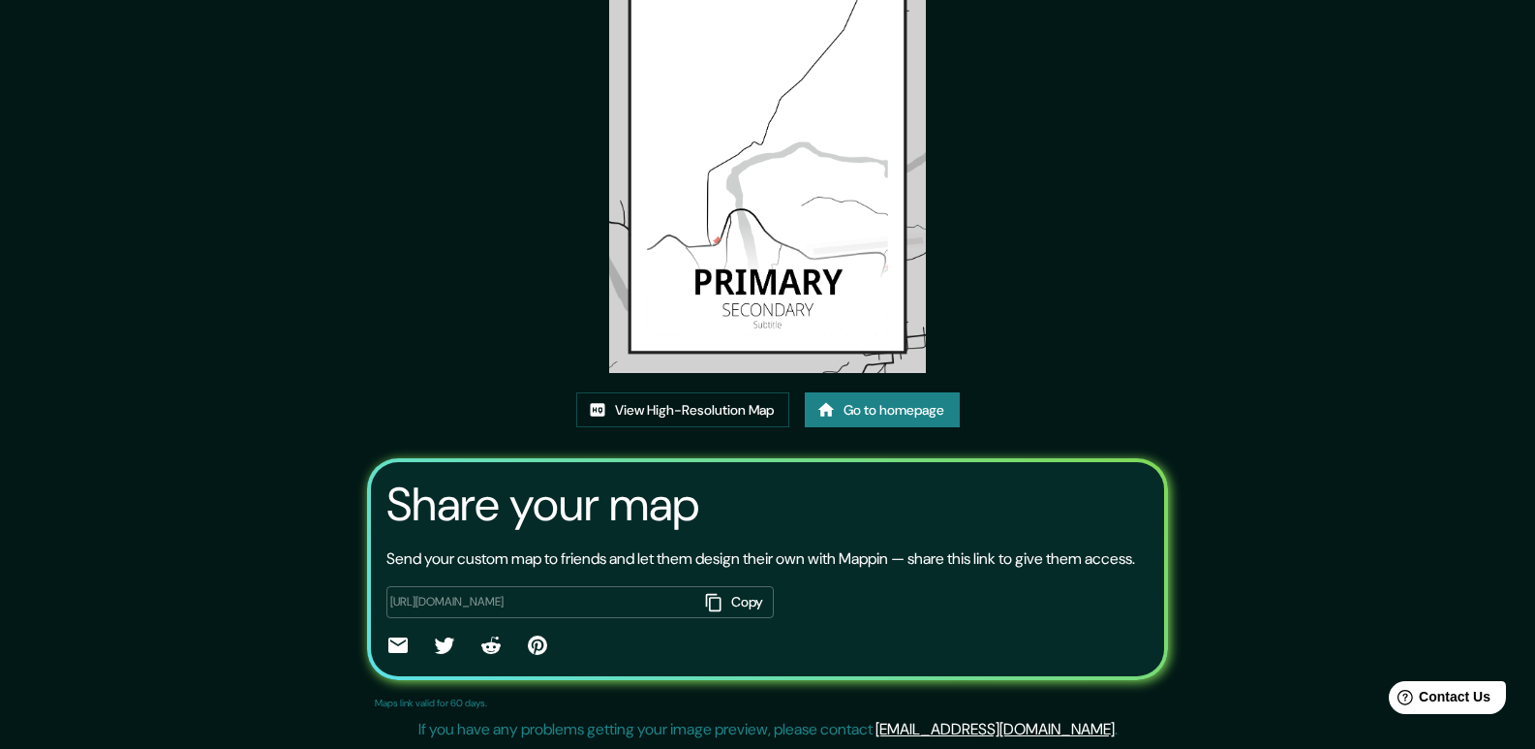
click at [869, 392] on link "Go to homepage" at bounding box center [882, 410] width 155 height 36
